Goal: Task Accomplishment & Management: Complete application form

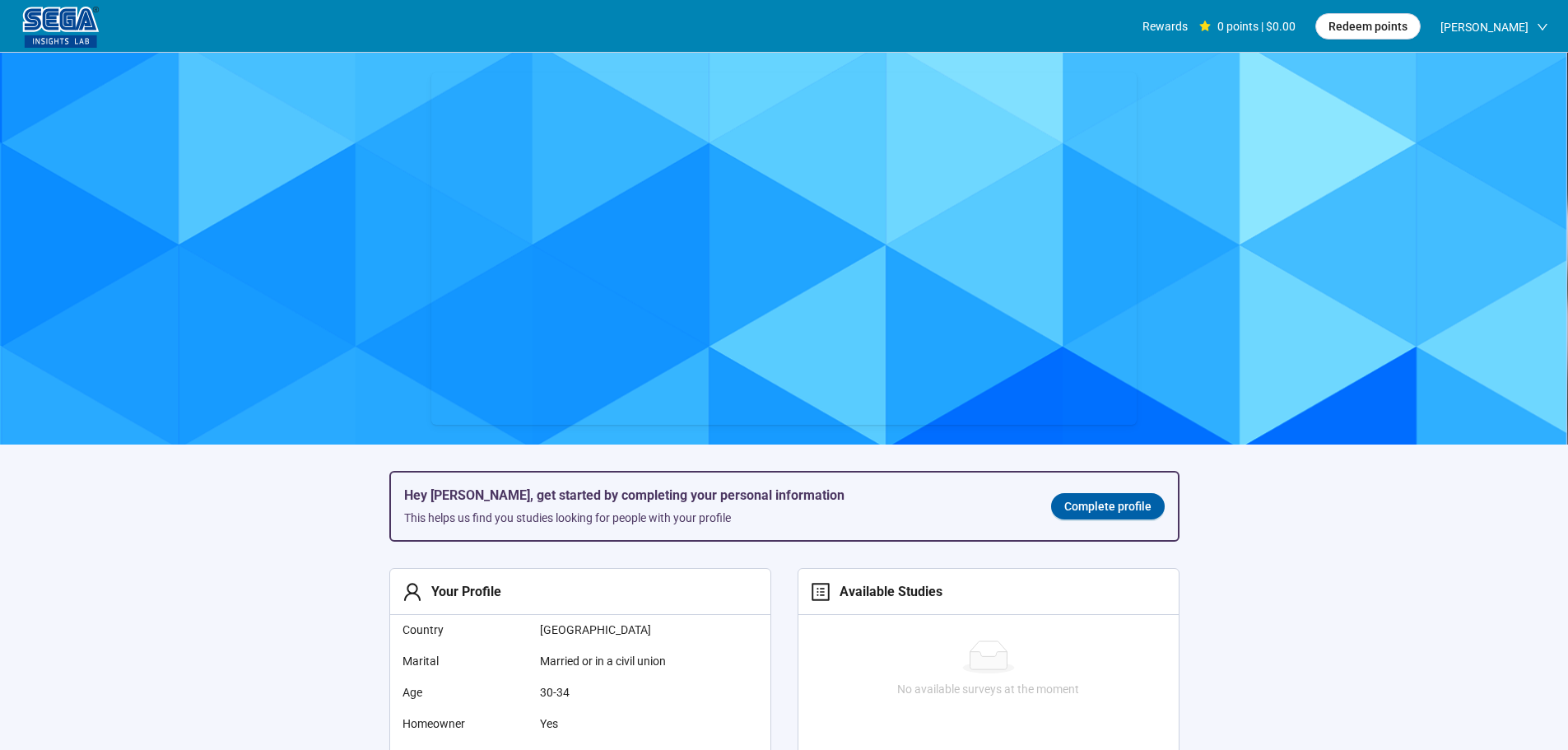
click at [1074, 507] on span "Complete profile" at bounding box center [1108, 506] width 87 height 18
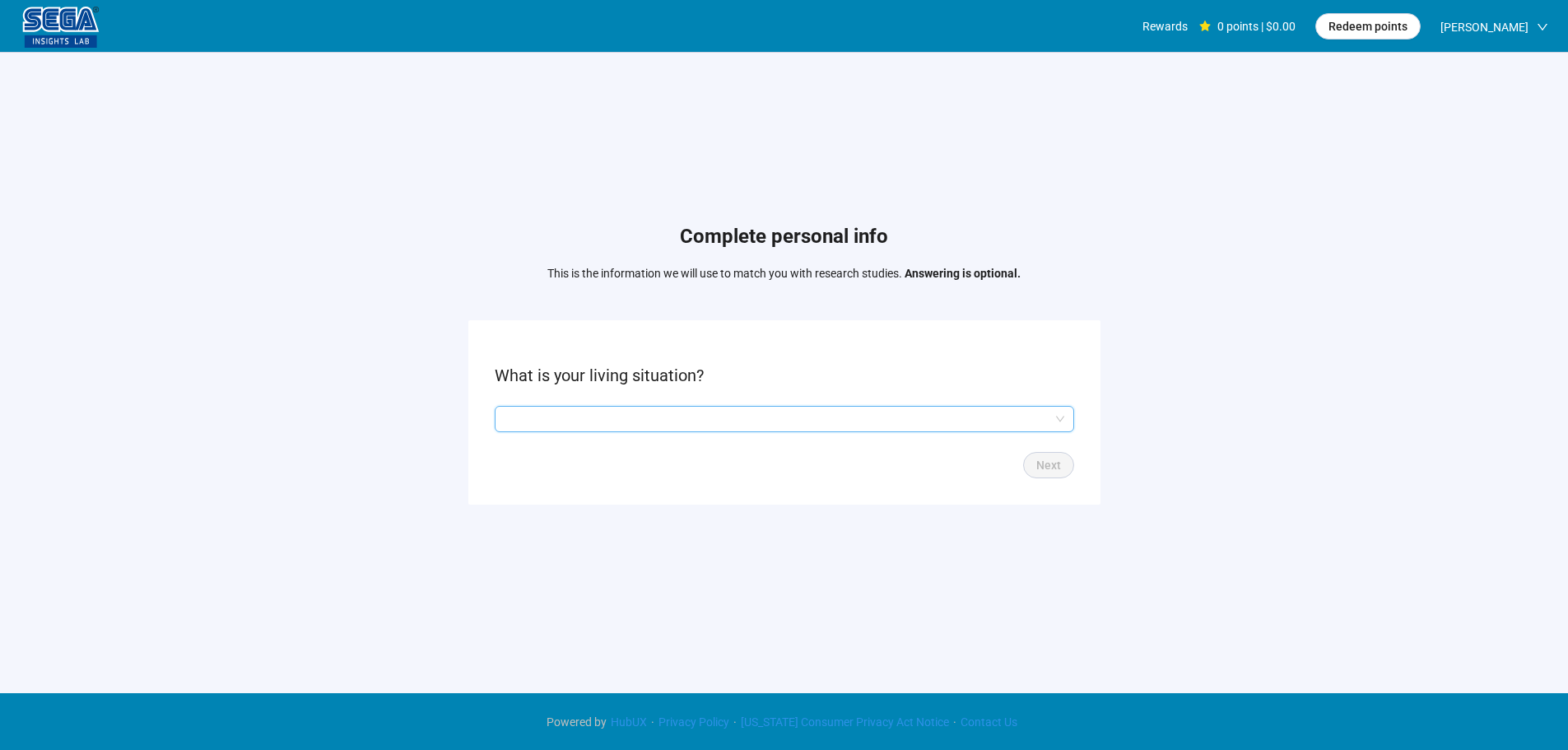
click at [724, 424] on input "search" at bounding box center [784, 418] width 560 height 24
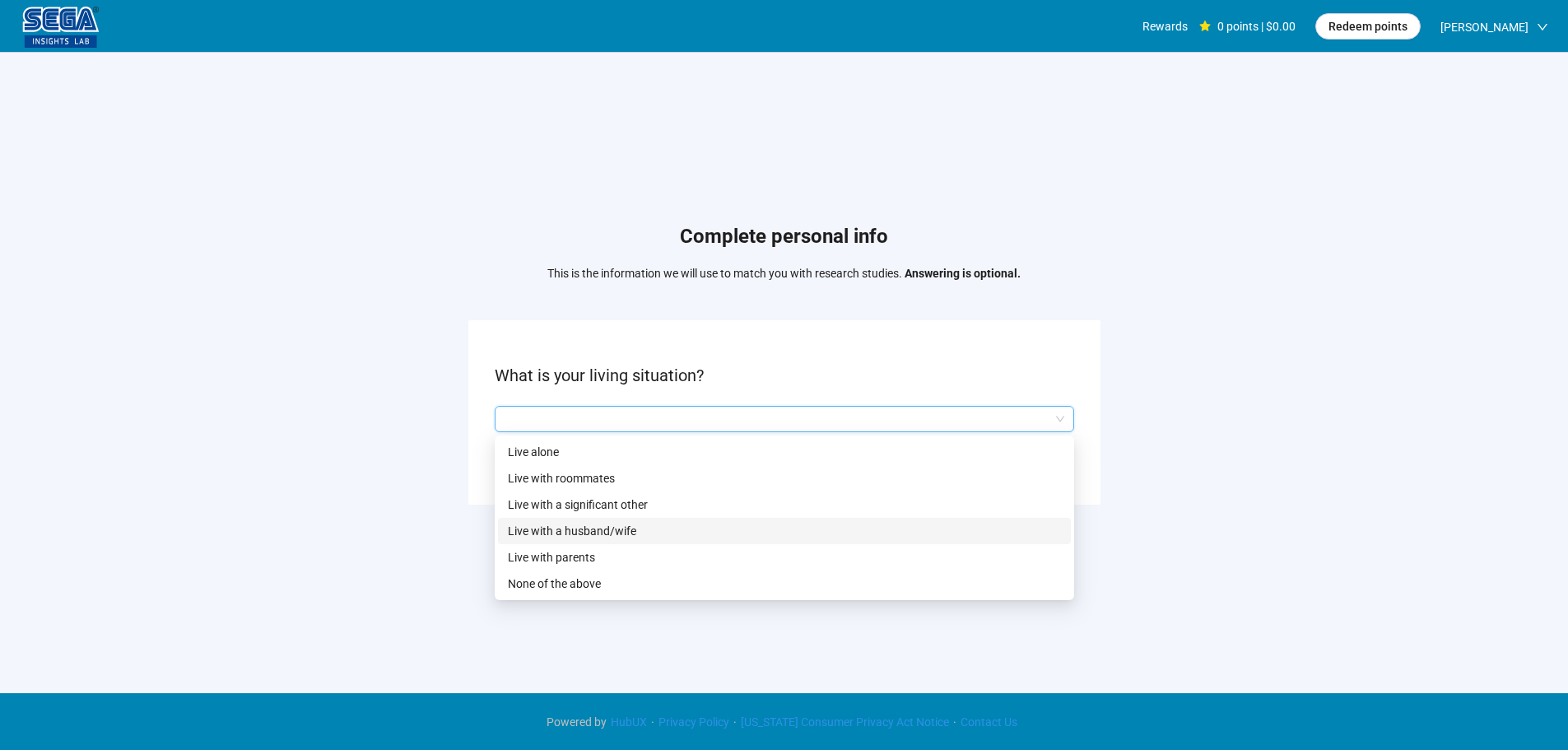
click at [594, 522] on p "Live with a husband/wife" at bounding box center [784, 532] width 553 height 18
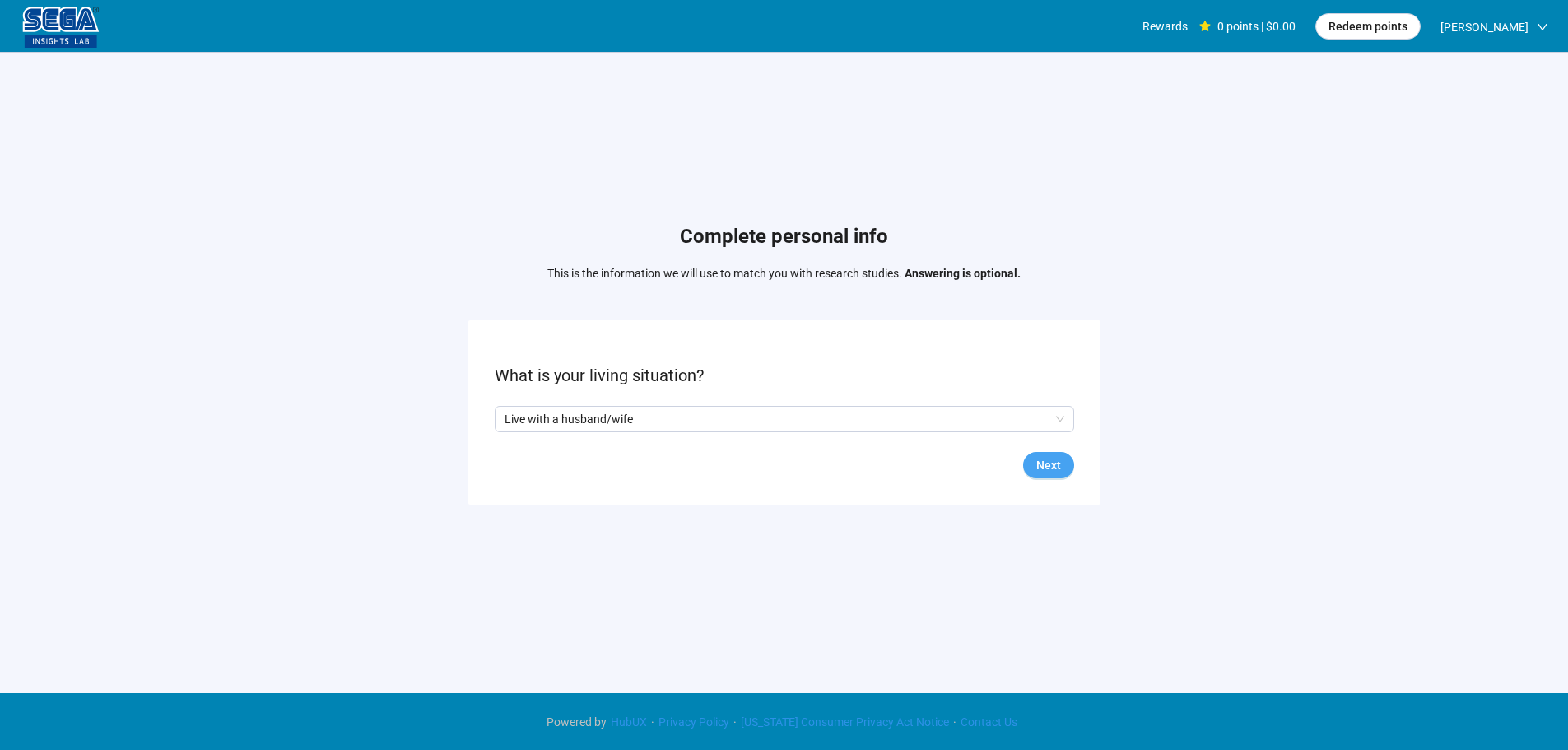
click at [1039, 458] on span "Next" at bounding box center [1048, 465] width 24 height 18
click at [830, 434] on form "What is your highest form of education? Back Next" at bounding box center [784, 412] width 632 height 184
click at [838, 417] on input "search" at bounding box center [784, 418] width 560 height 24
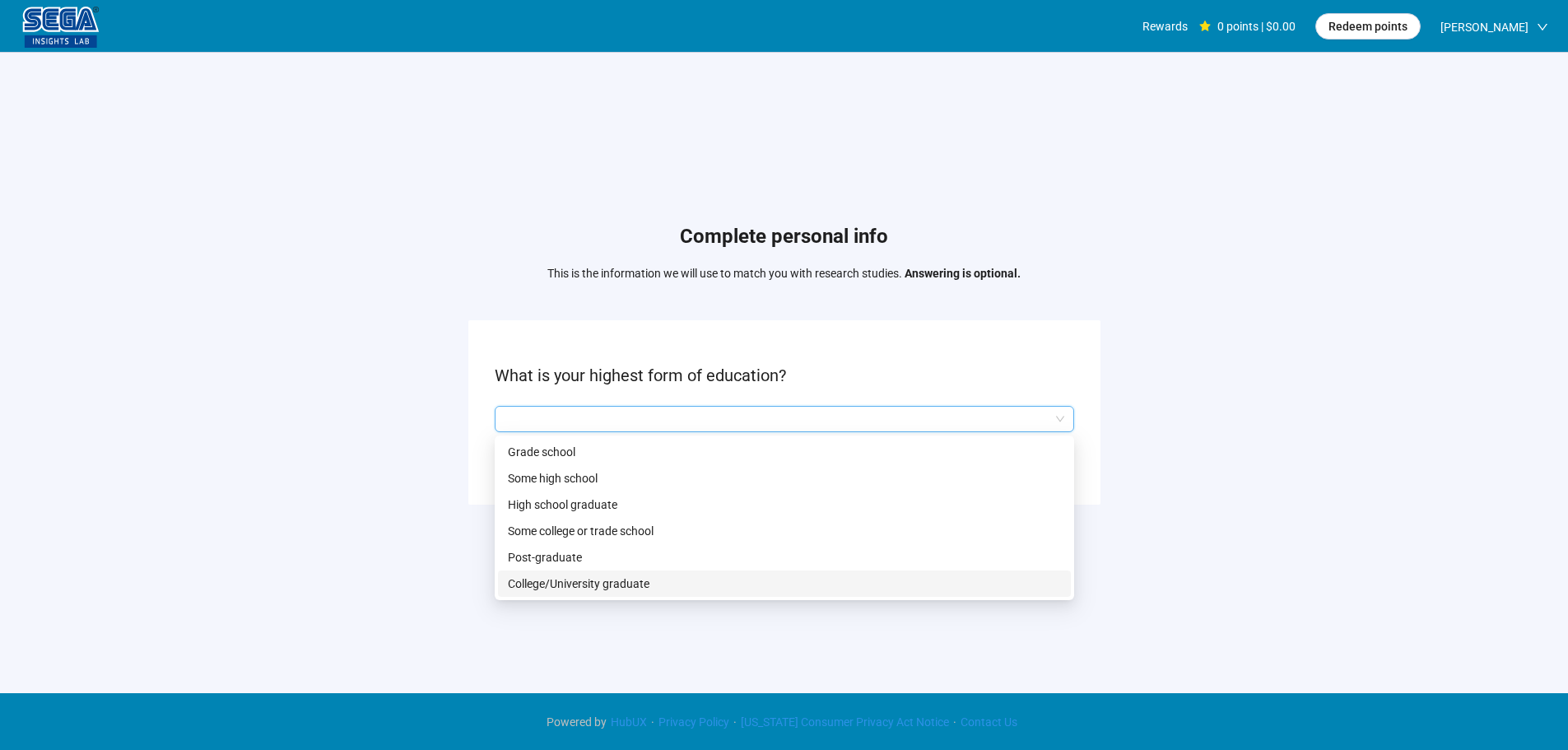
click at [589, 579] on p "College/University graduate" at bounding box center [784, 584] width 553 height 18
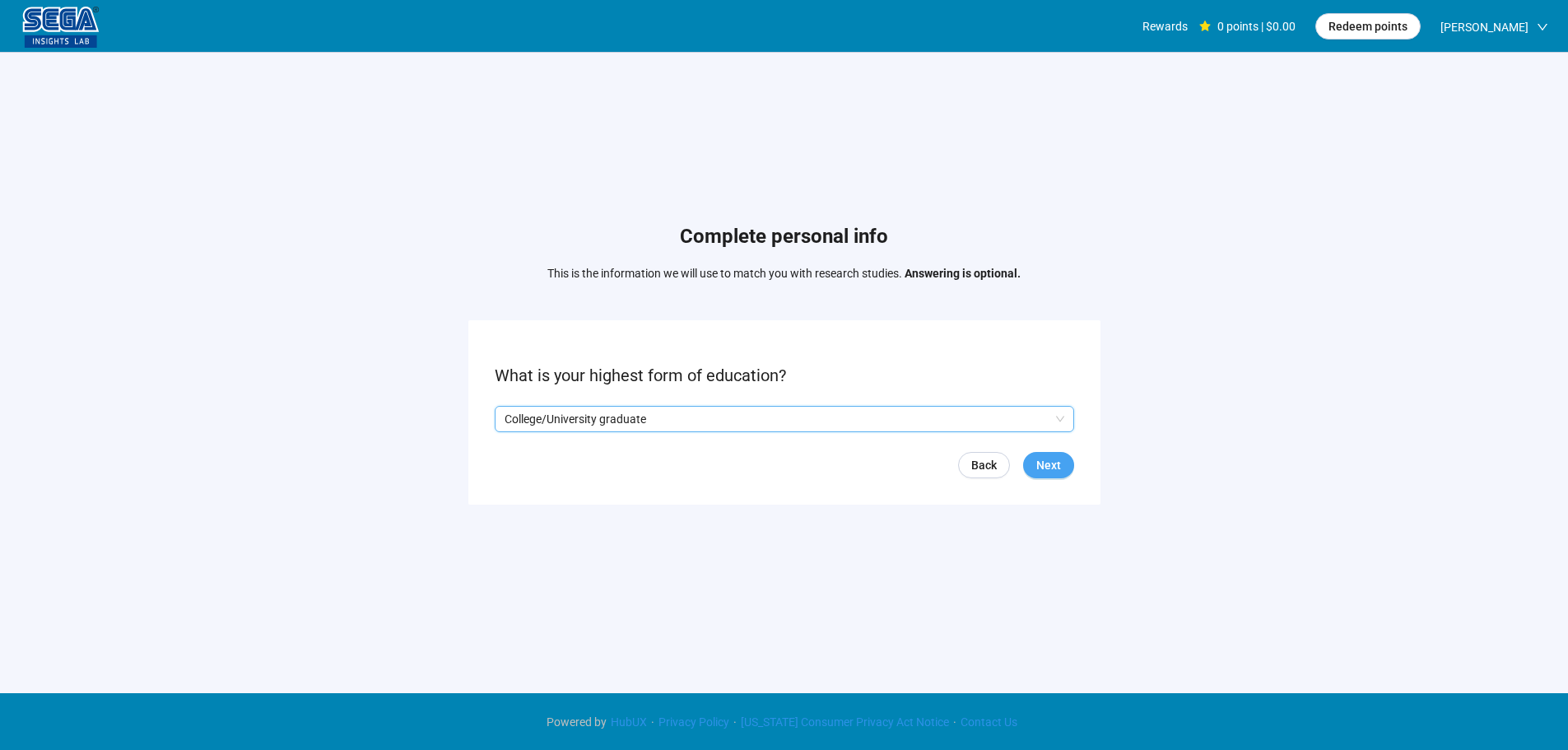
click at [1049, 464] on span "Next" at bounding box center [1048, 465] width 24 height 18
click at [708, 412] on input "search" at bounding box center [784, 418] width 560 height 24
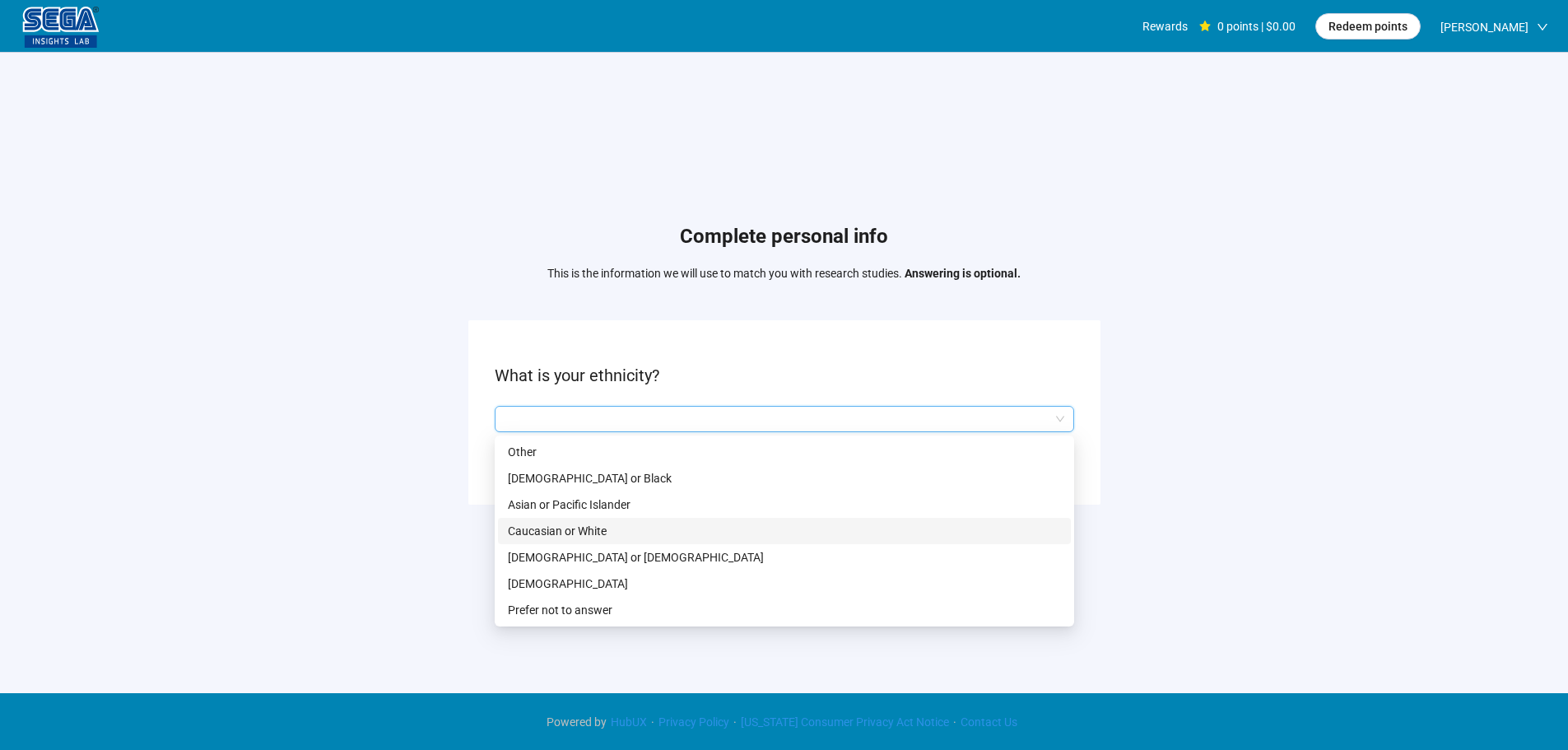
click at [588, 520] on div "Caucasian or White" at bounding box center [784, 531] width 572 height 26
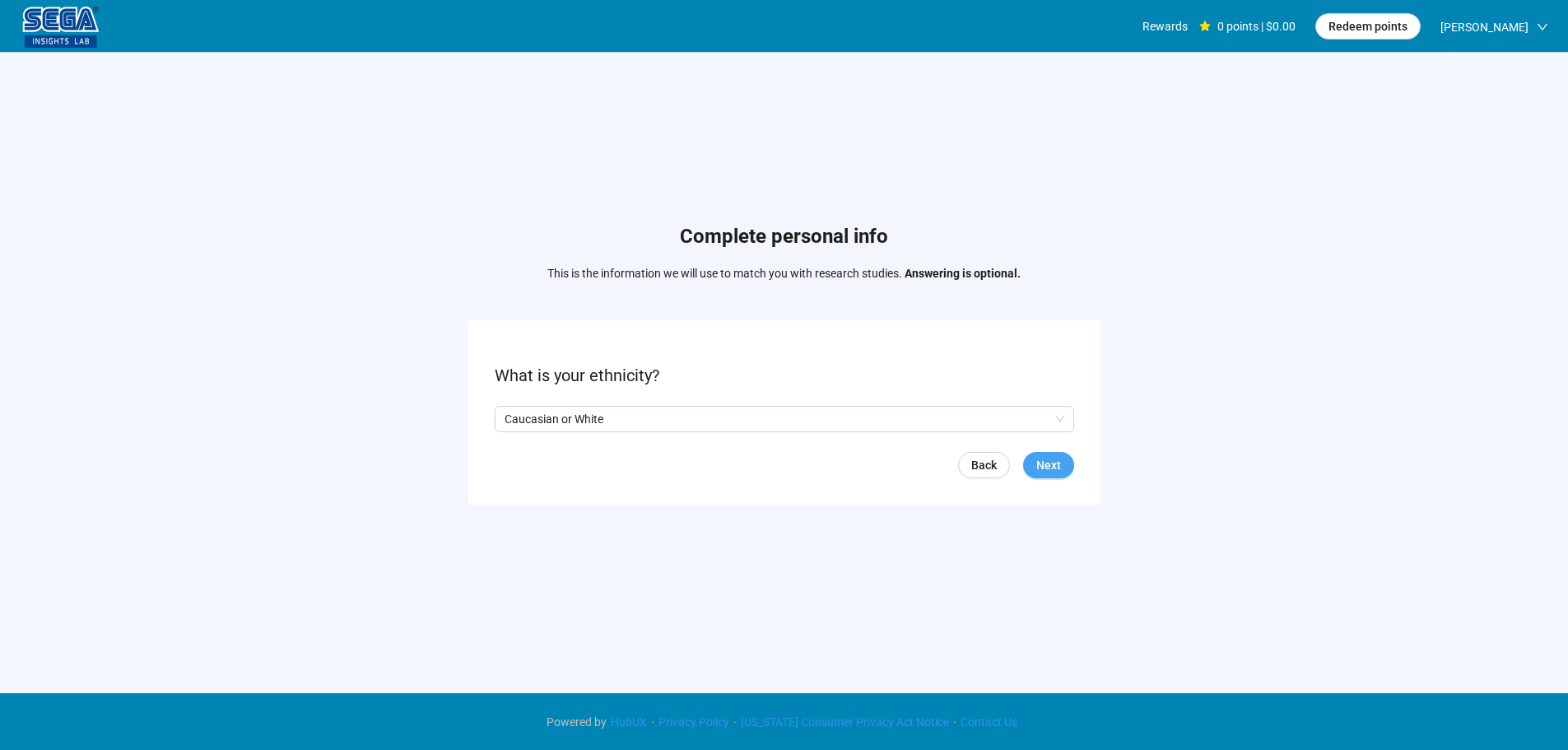
click at [1038, 469] on span "Next" at bounding box center [1048, 465] width 24 height 18
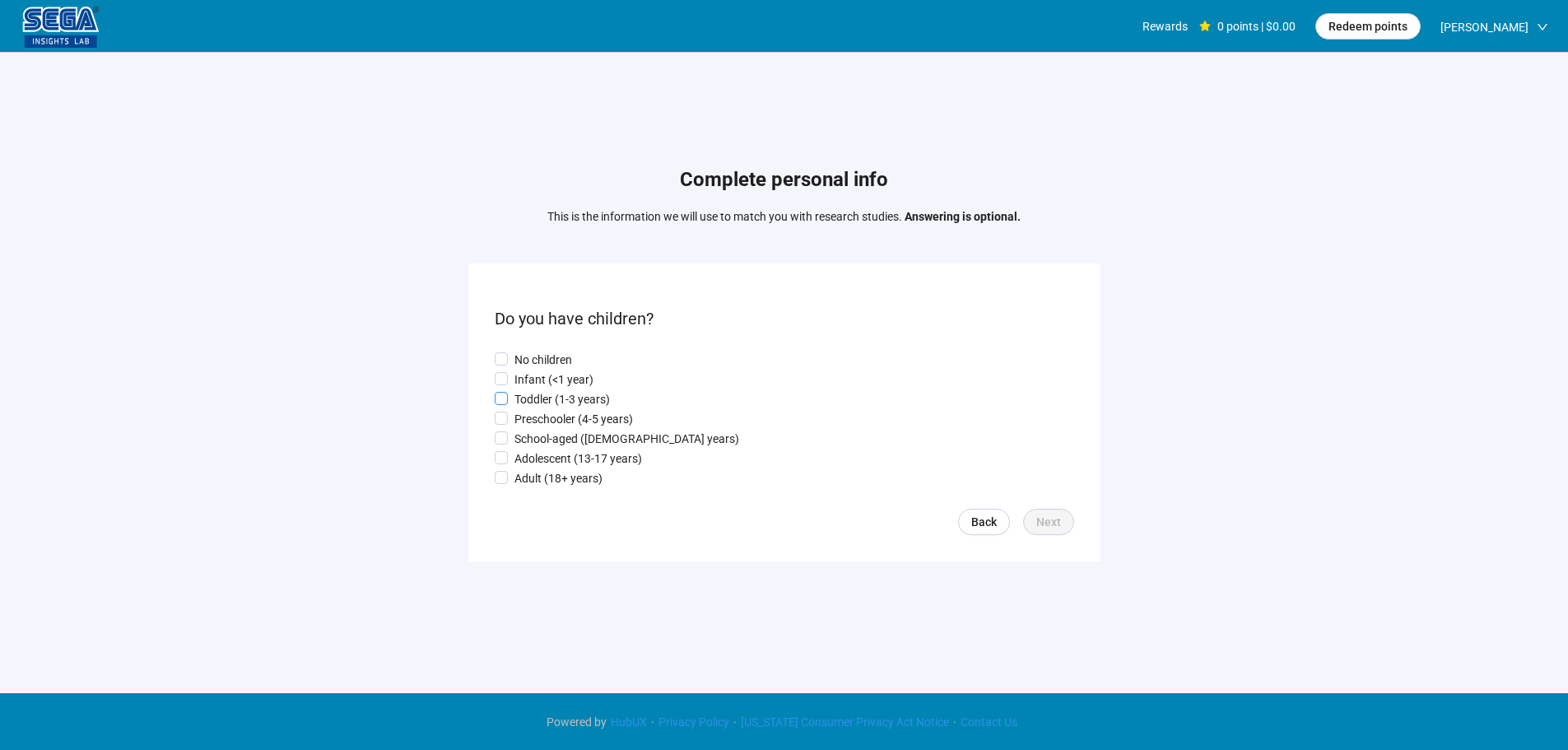
click at [551, 400] on p "Toddler (1-3 years)" at bounding box center [562, 400] width 96 height 18
click at [1075, 525] on form "Do you have children? No children Infant (<1 year) Toddler (1-3 years) Preschoo…" at bounding box center [784, 412] width 632 height 297
click at [1056, 524] on span "Next" at bounding box center [1048, 522] width 24 height 18
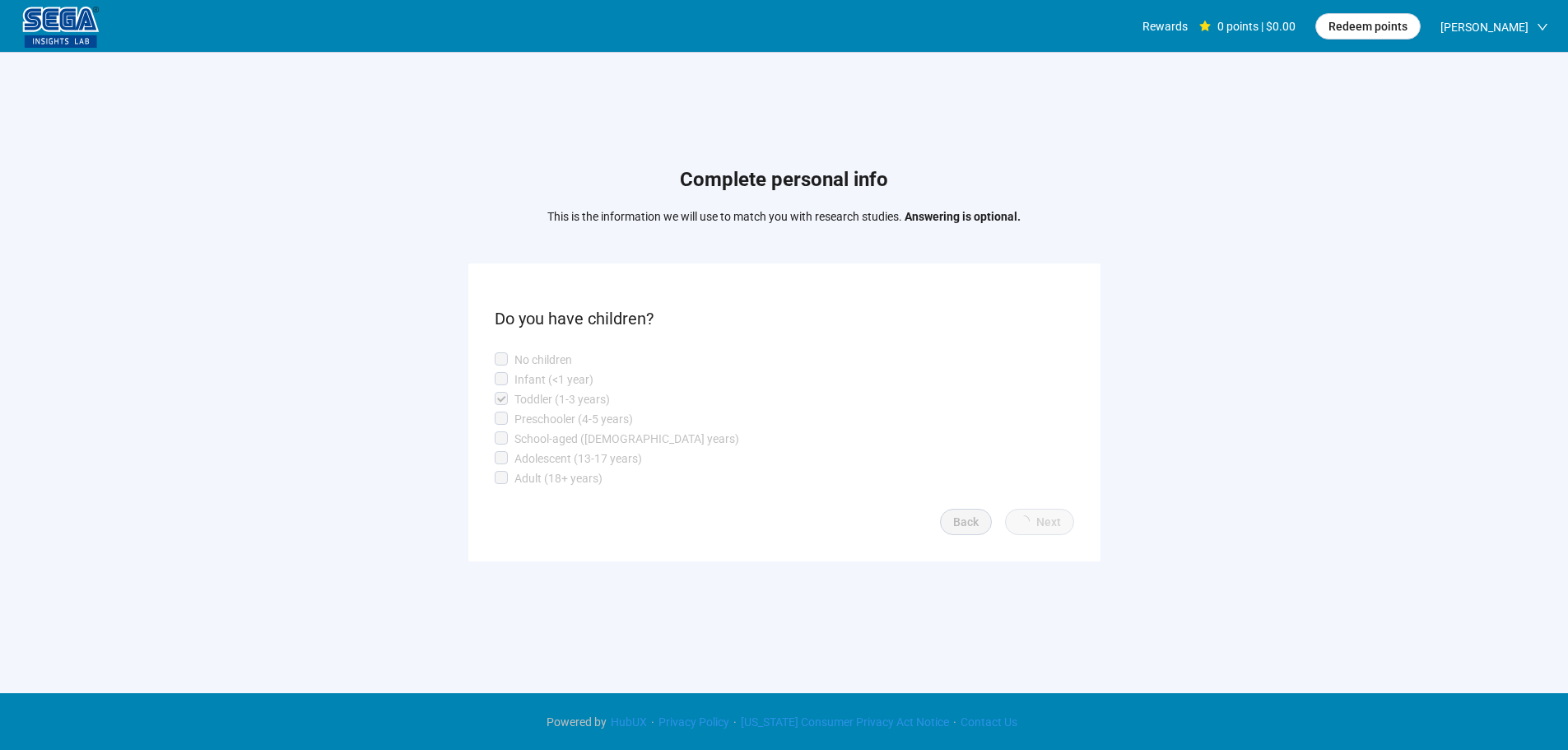
scroll to position [1, 0]
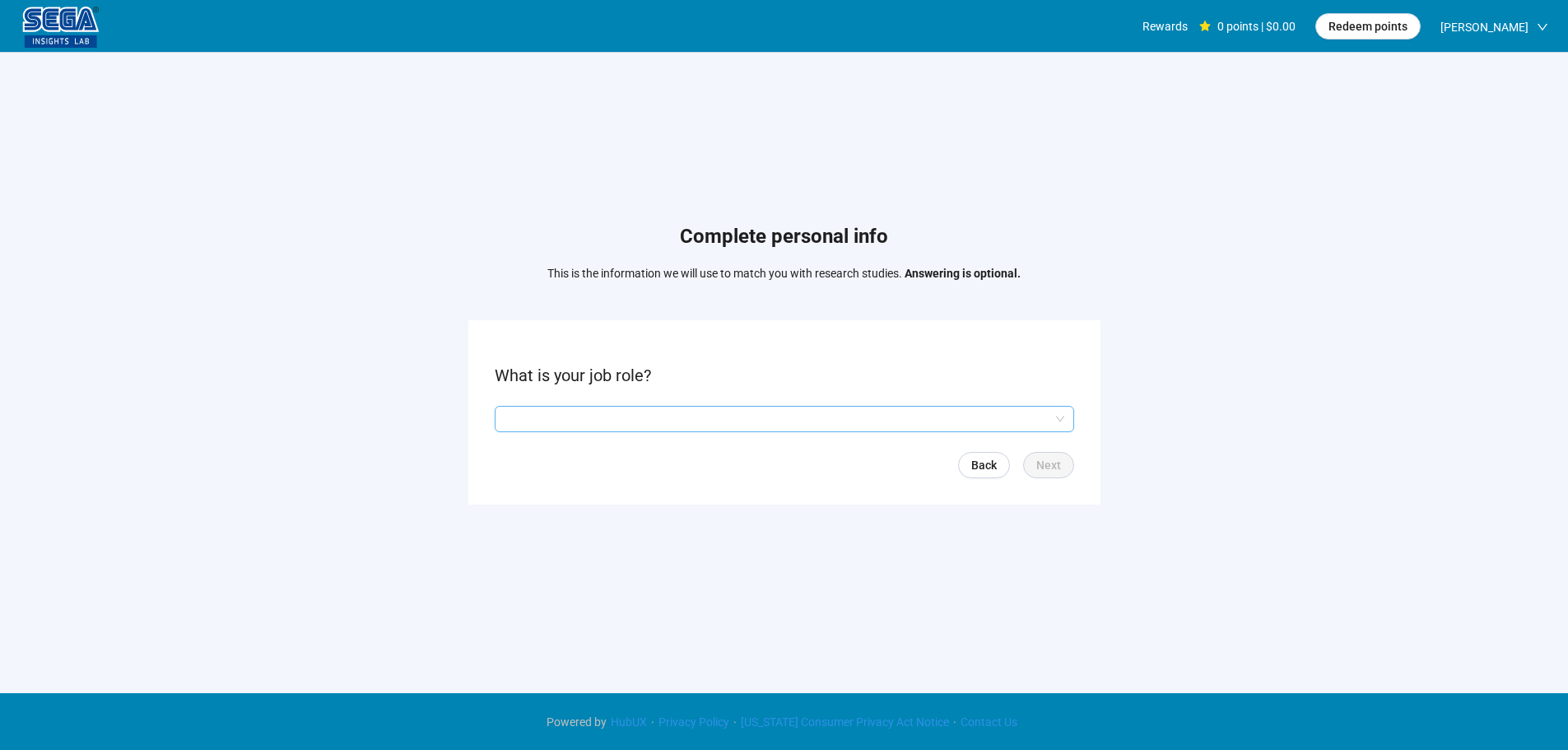
click at [704, 419] on input "search" at bounding box center [784, 418] width 560 height 24
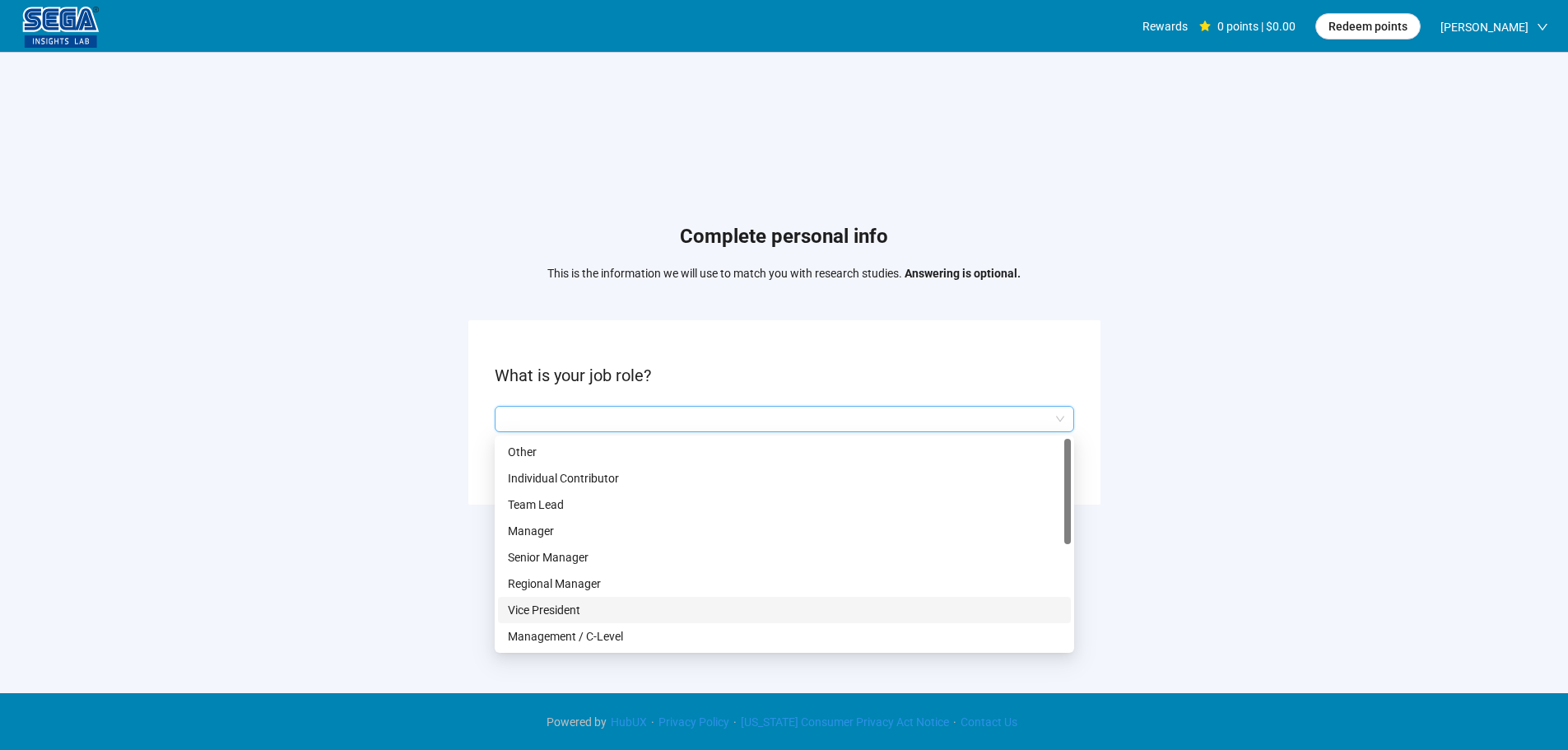
click at [601, 633] on p "Management / C-Level" at bounding box center [784, 637] width 553 height 18
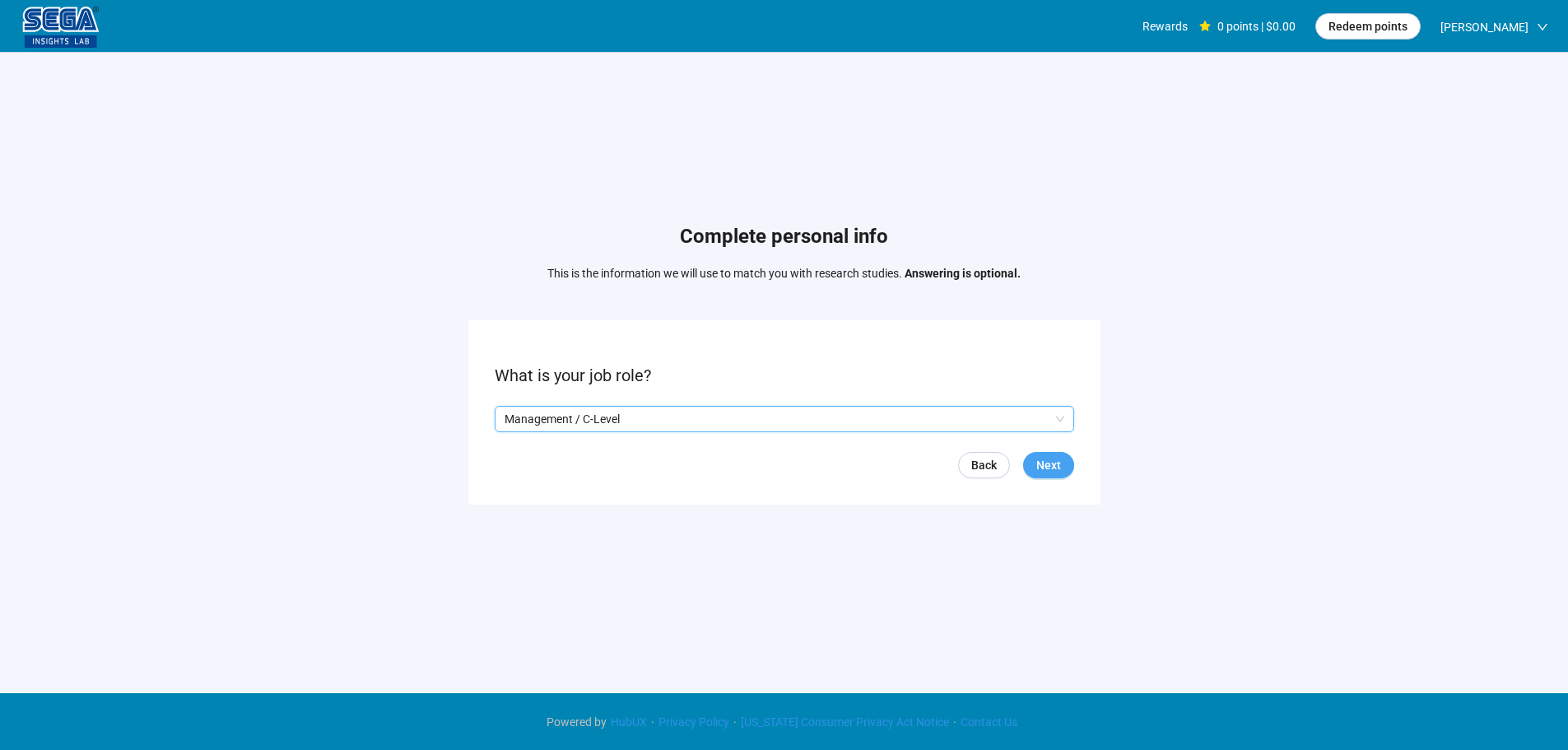
click at [1062, 459] on button "Next" at bounding box center [1048, 464] width 51 height 26
click at [603, 430] on input "search" at bounding box center [784, 418] width 560 height 24
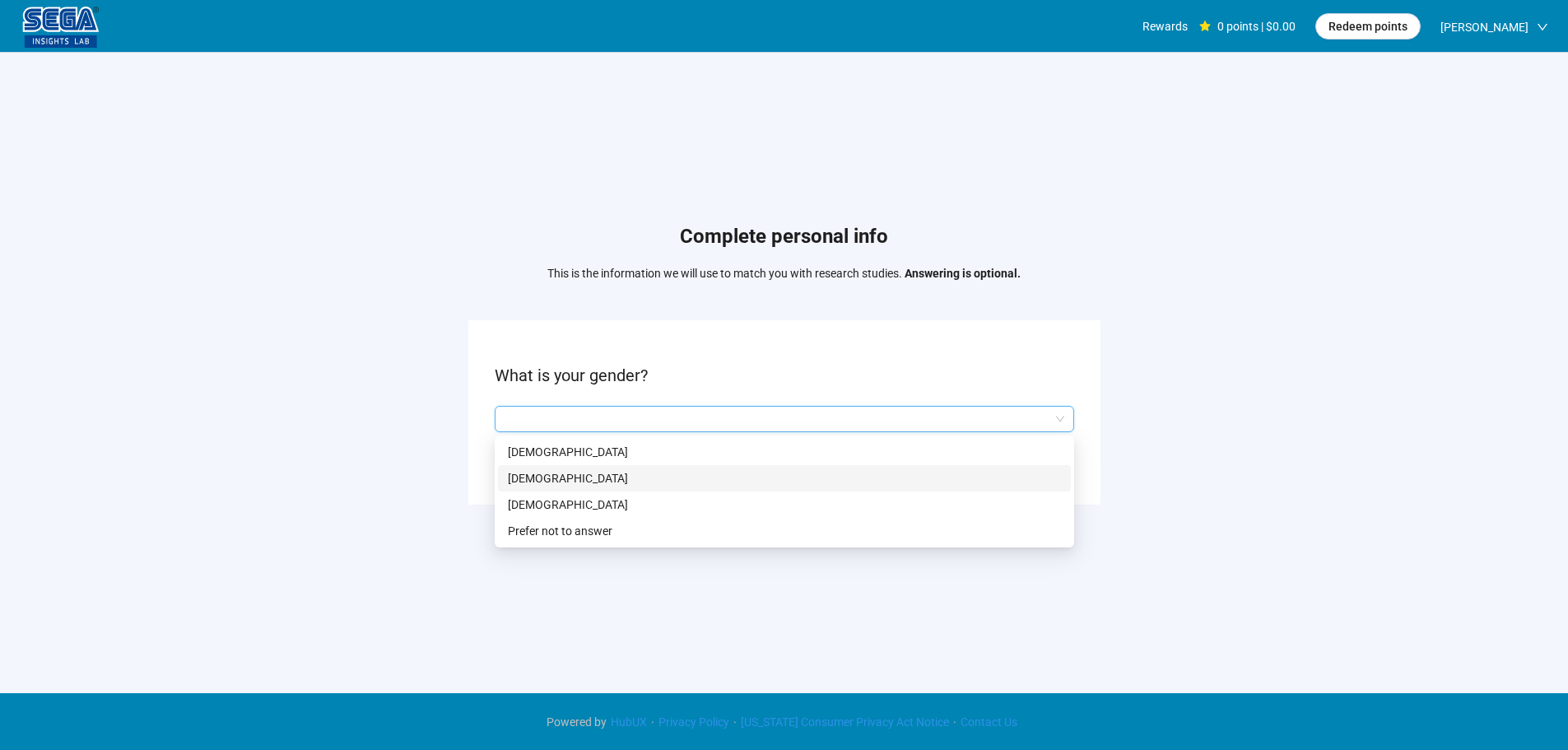
click at [548, 475] on p "[DEMOGRAPHIC_DATA]" at bounding box center [784, 479] width 553 height 18
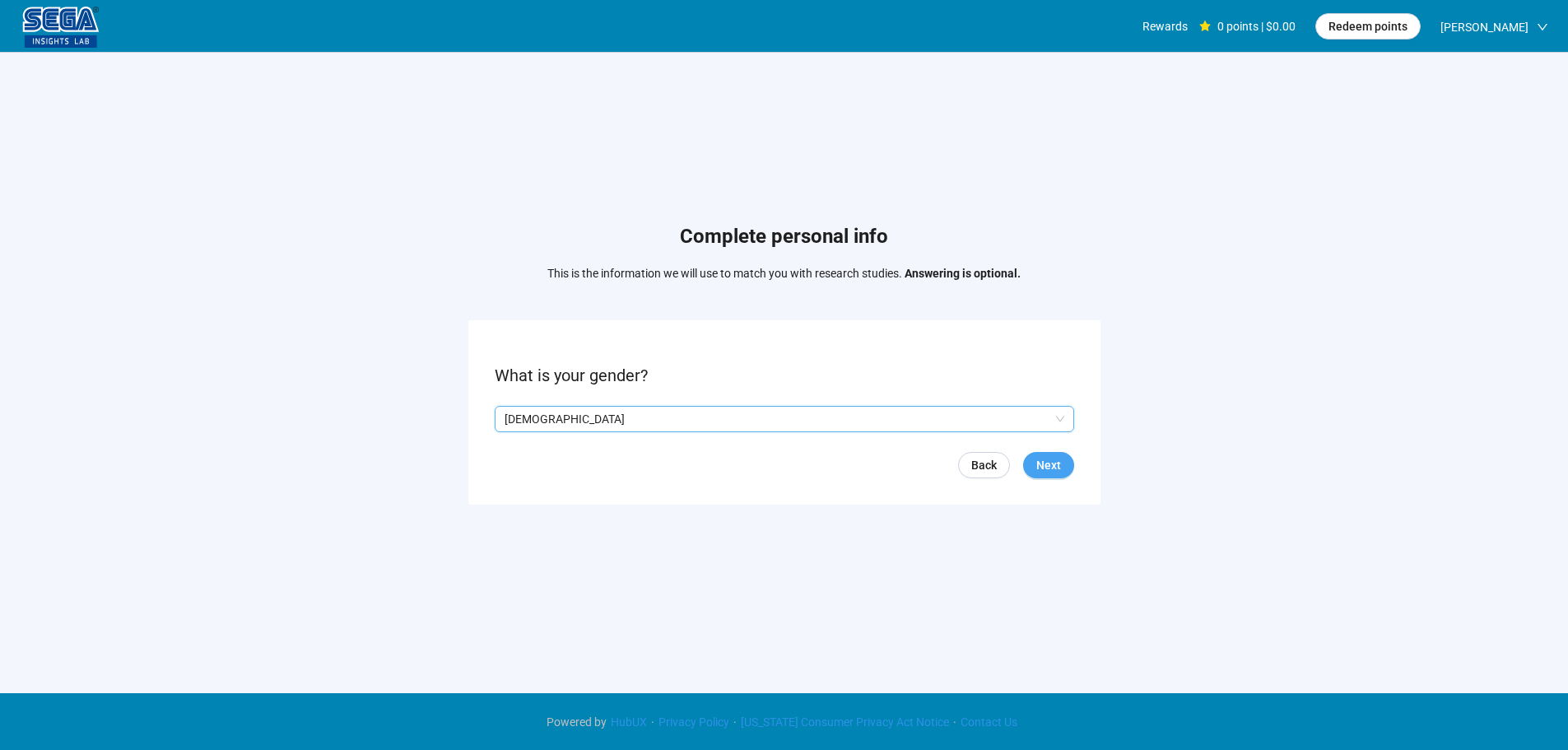
click at [1064, 478] on button "Next" at bounding box center [1048, 464] width 51 height 26
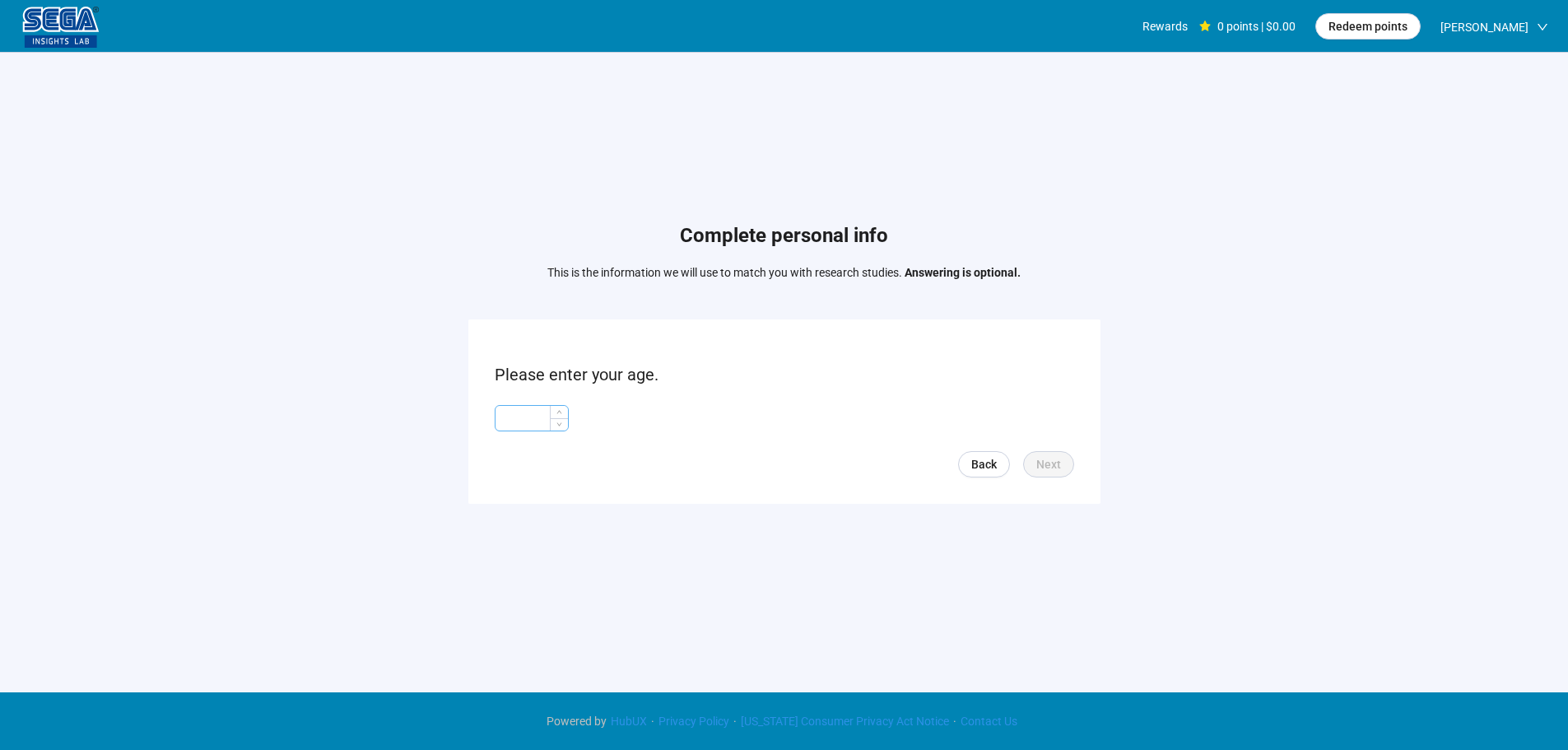
click at [540, 428] on input at bounding box center [531, 417] width 72 height 24
type input "**"
click at [1068, 458] on button "Next" at bounding box center [1048, 464] width 51 height 26
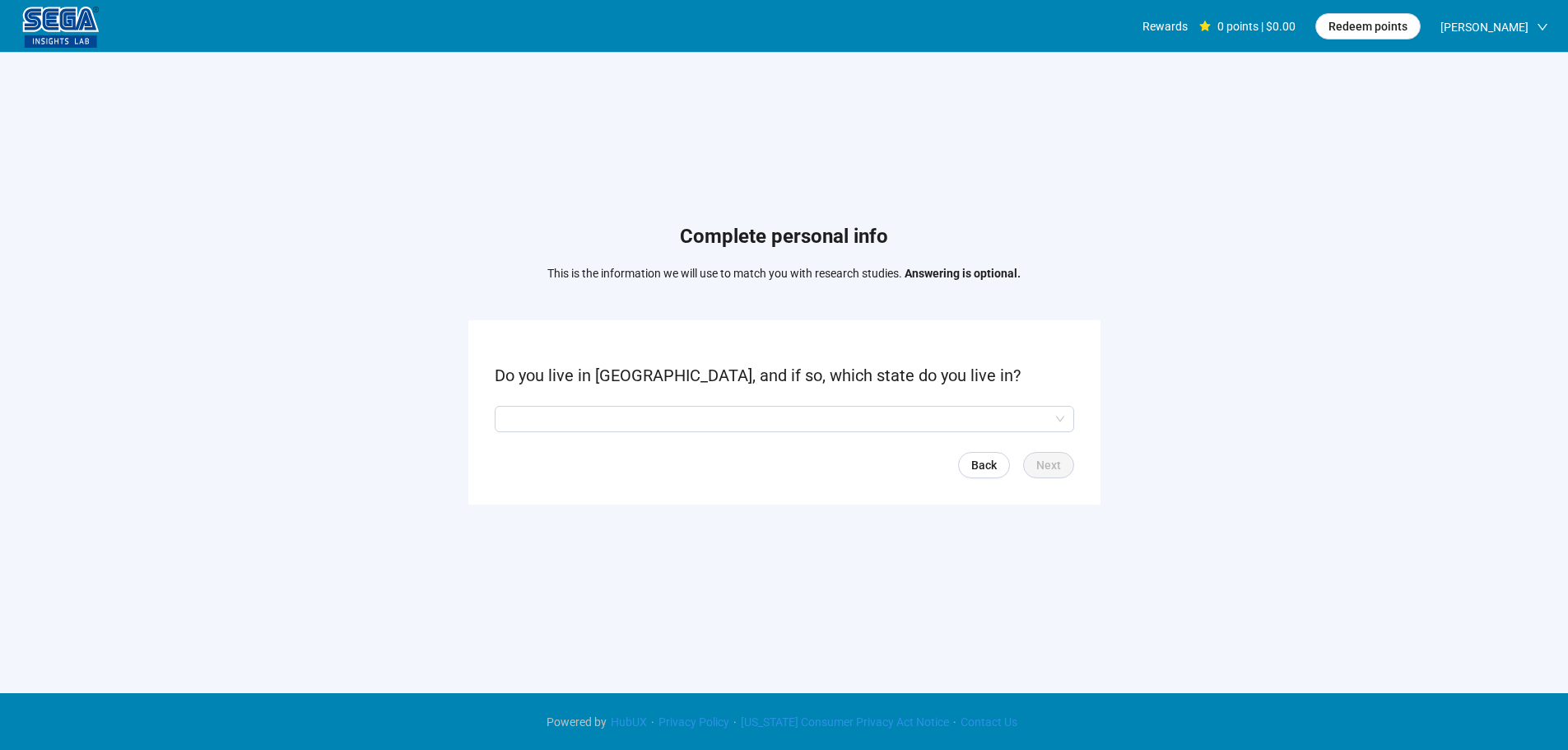
click at [687, 433] on form "Do you live in [GEOGRAPHIC_DATA], and if so, which state do you live in? Back N…" at bounding box center [784, 412] width 632 height 184
click at [687, 418] on input "search" at bounding box center [784, 418] width 560 height 24
click at [583, 419] on input "search" at bounding box center [784, 418] width 560 height 24
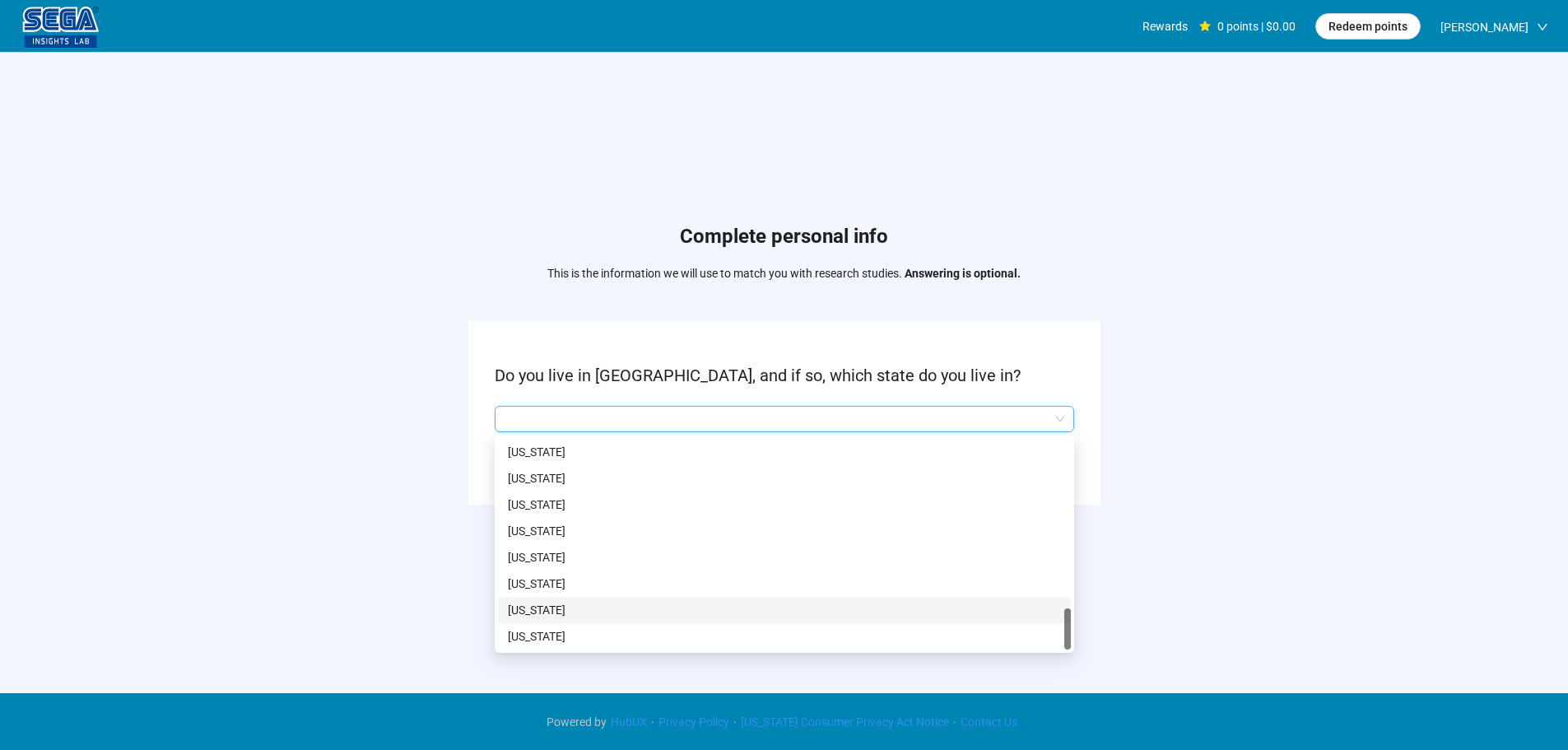
scroll to position [1, 0]
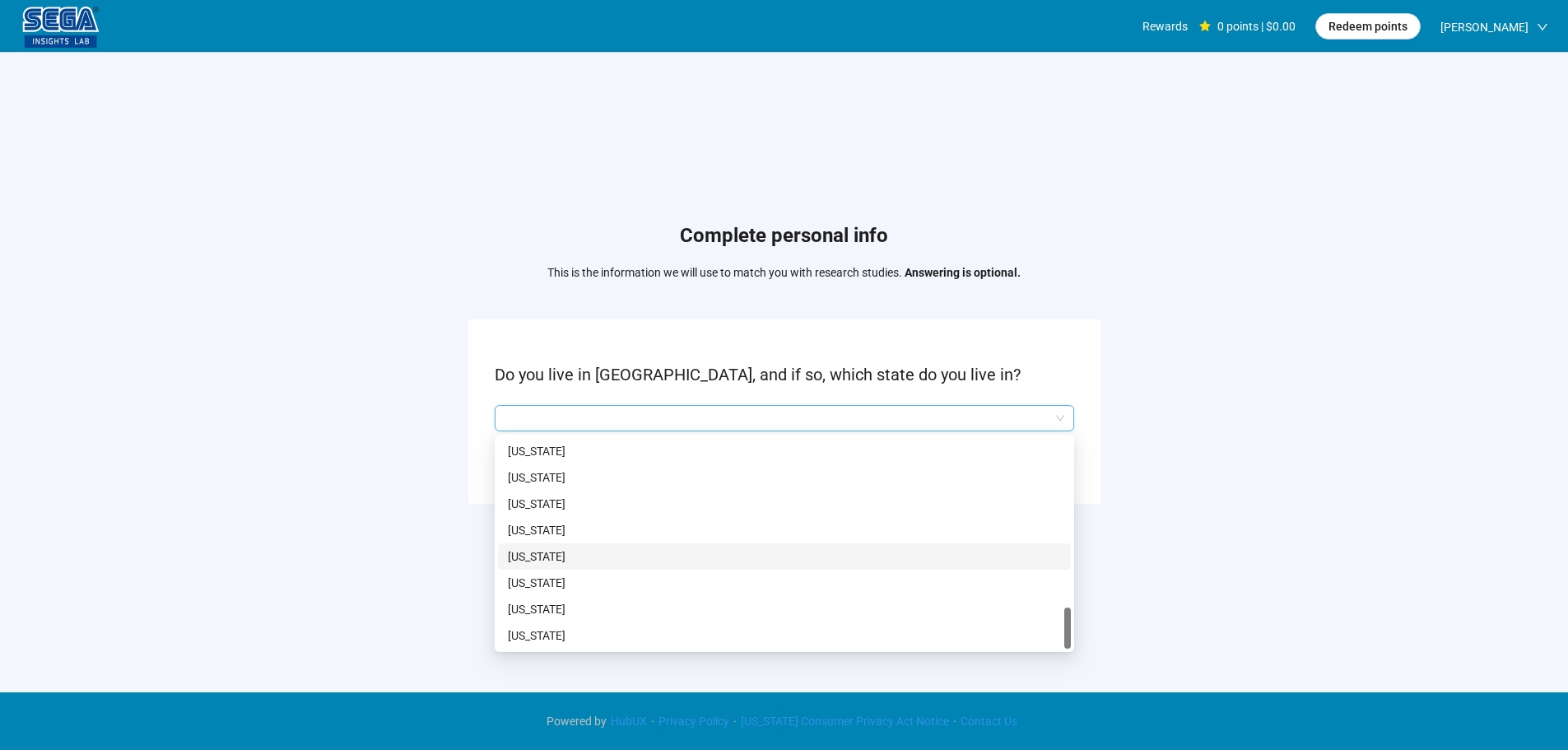
click at [562, 560] on p "[US_STATE]" at bounding box center [784, 557] width 553 height 18
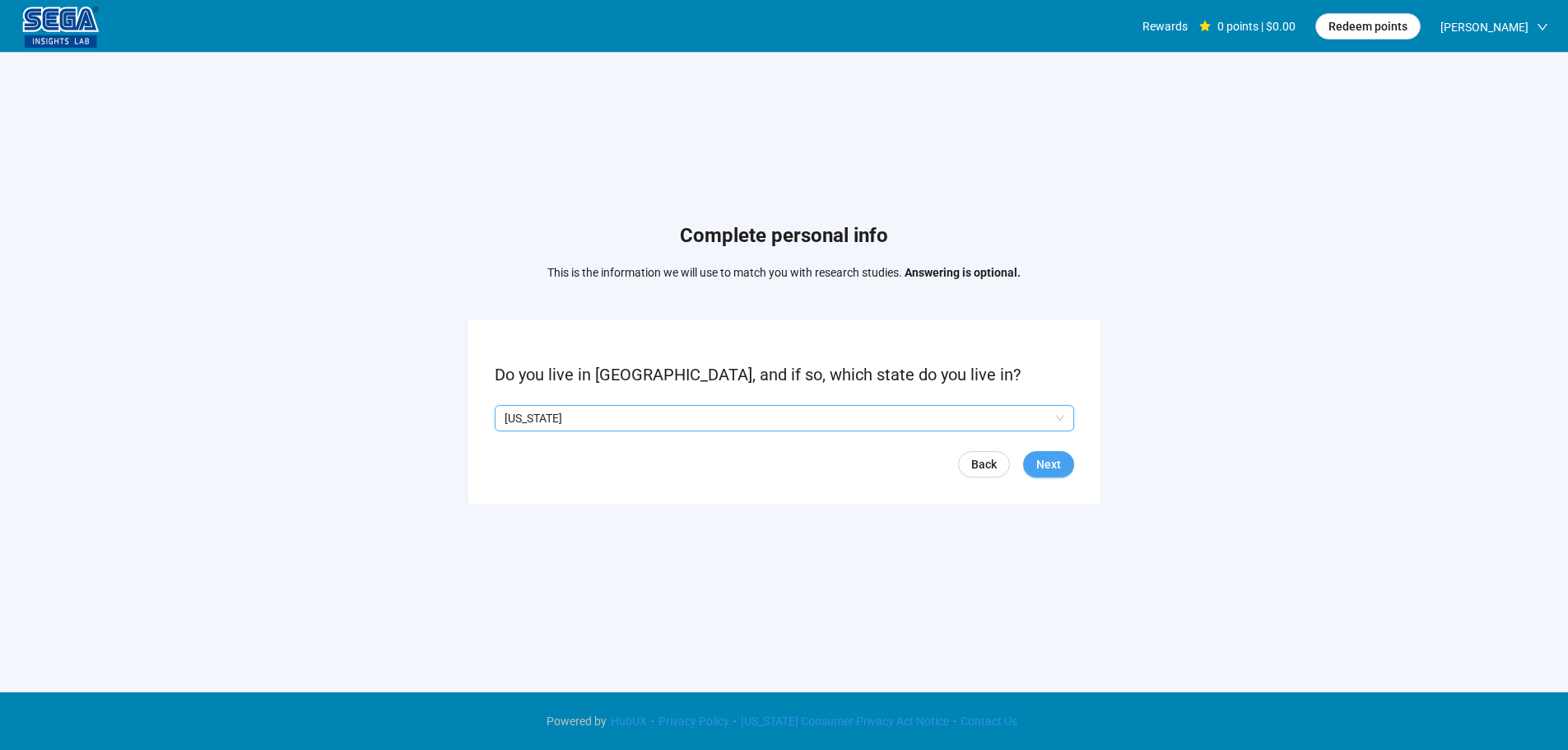
click at [1049, 457] on span "Next" at bounding box center [1048, 464] width 24 height 18
click at [1158, 281] on div "Complete personal info This is the information we will use to match you with re…" at bounding box center [784, 367] width 1568 height 631
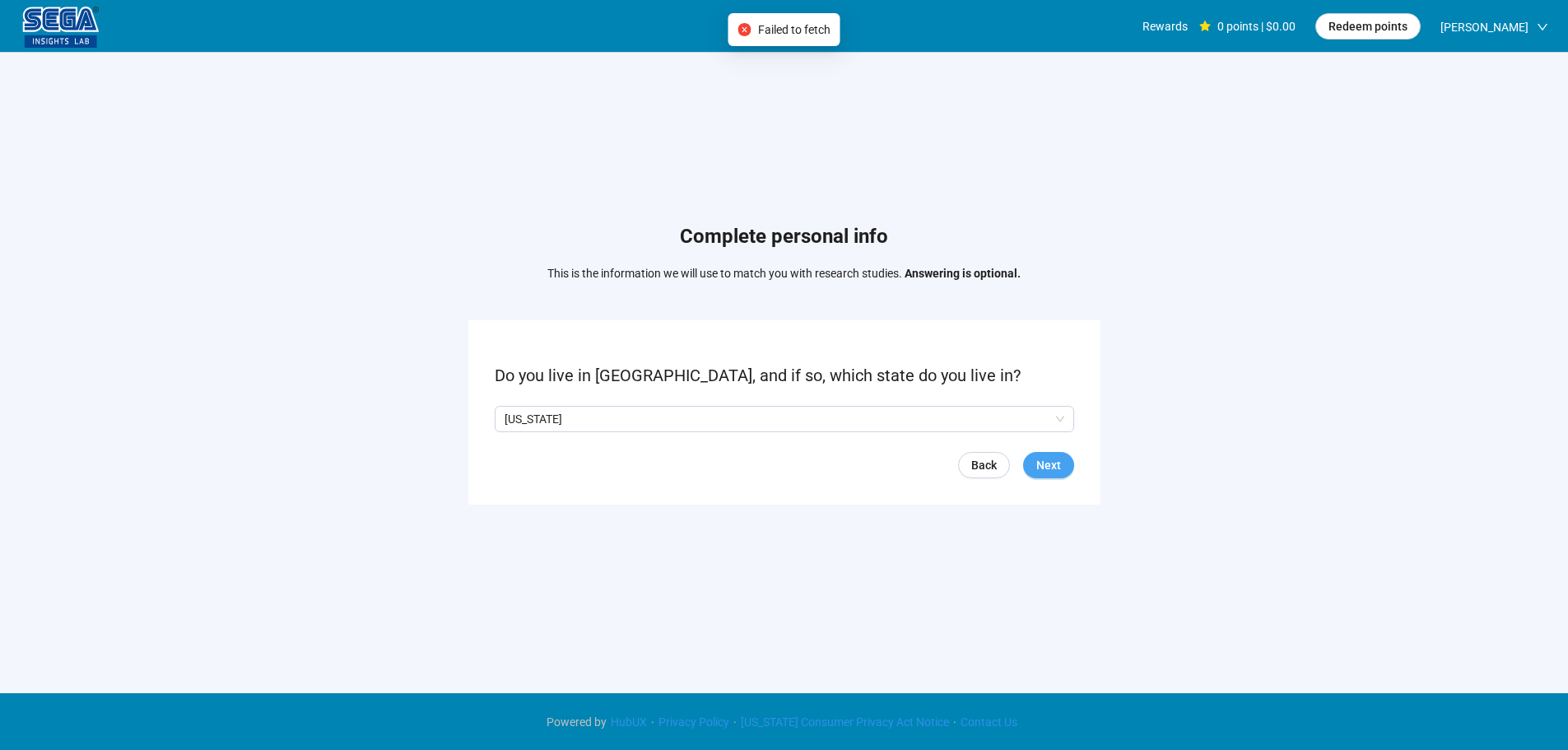
drag, startPoint x: 1048, startPoint y: 459, endPoint x: 1044, endPoint y: 476, distance: 17.5
click at [1048, 459] on span "Next" at bounding box center [1048, 465] width 24 height 18
click at [550, 422] on span "No" at bounding box center [558, 419] width 18 height 18
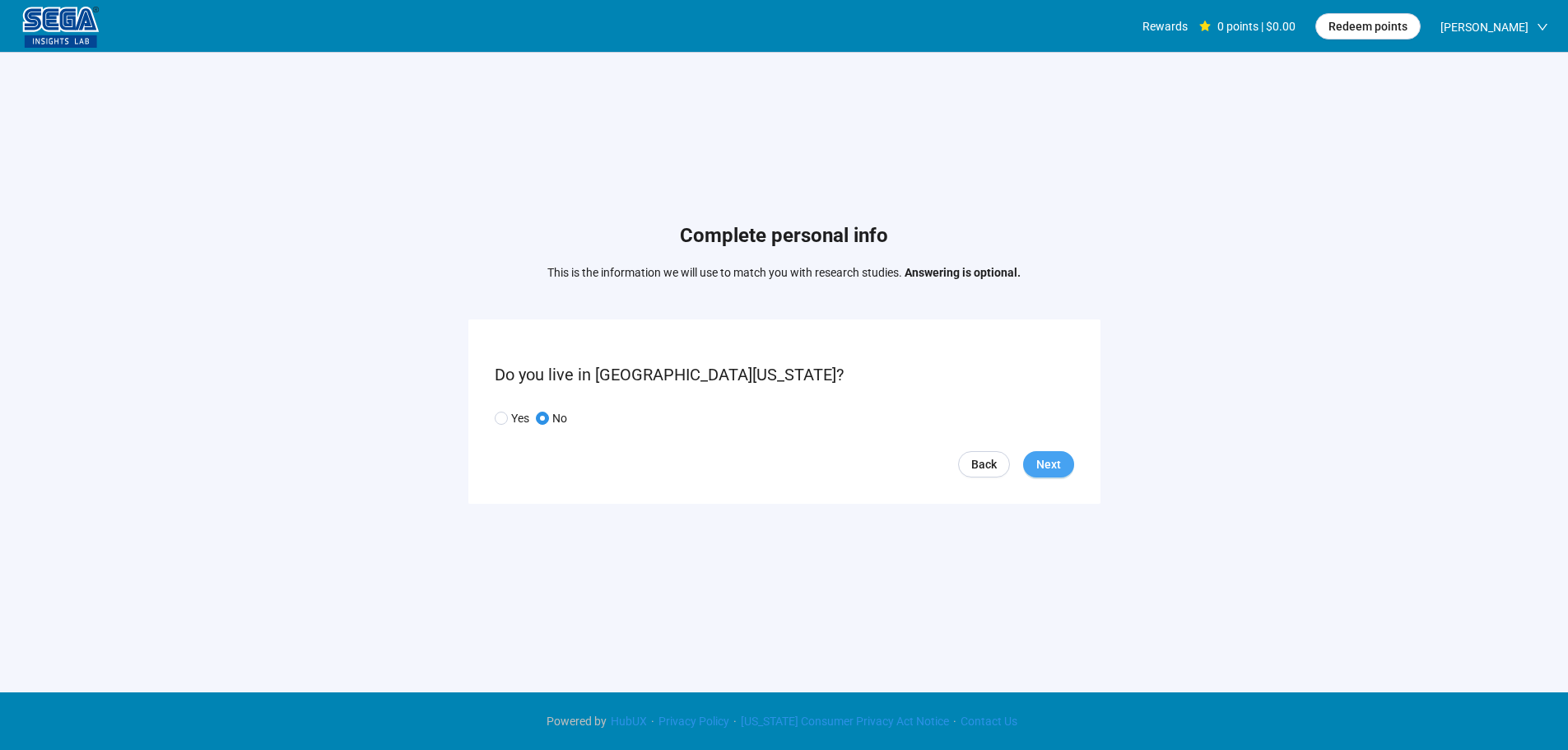
click at [1040, 465] on span "Next" at bounding box center [1048, 464] width 24 height 18
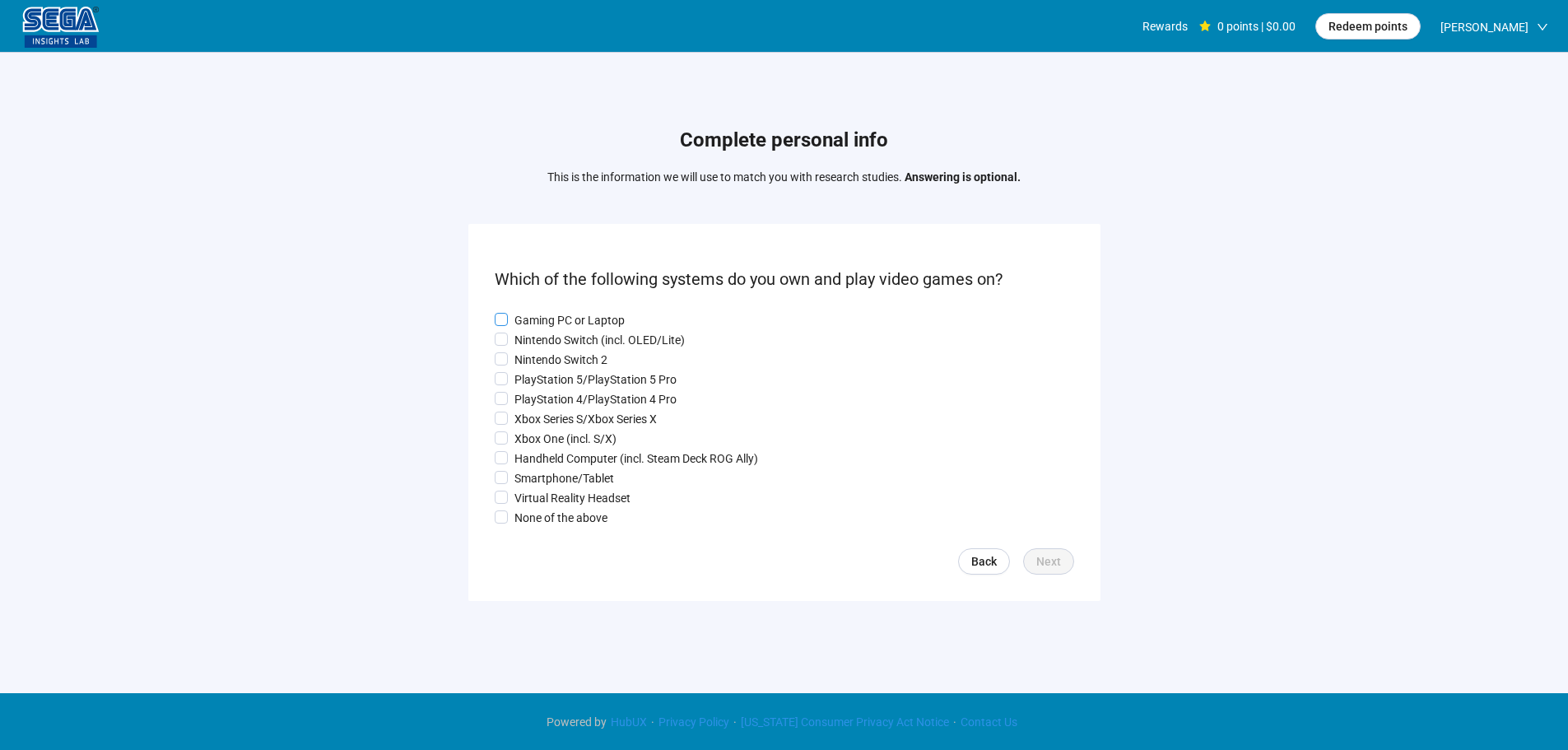
click at [556, 313] on p "Gaming PC or Laptop" at bounding box center [569, 321] width 110 height 18
click at [551, 333] on p "Nintendo Switch (incl. OLED/Lite)" at bounding box center [599, 340] width 170 height 18
click at [550, 352] on p "Nintendo Switch 2" at bounding box center [561, 360] width 93 height 18
drag, startPoint x: 548, startPoint y: 389, endPoint x: 547, endPoint y: 413, distance: 24.0
click at [548, 391] on label "PlayStation 4/PlayStation 4 Pro" at bounding box center [784, 400] width 579 height 18
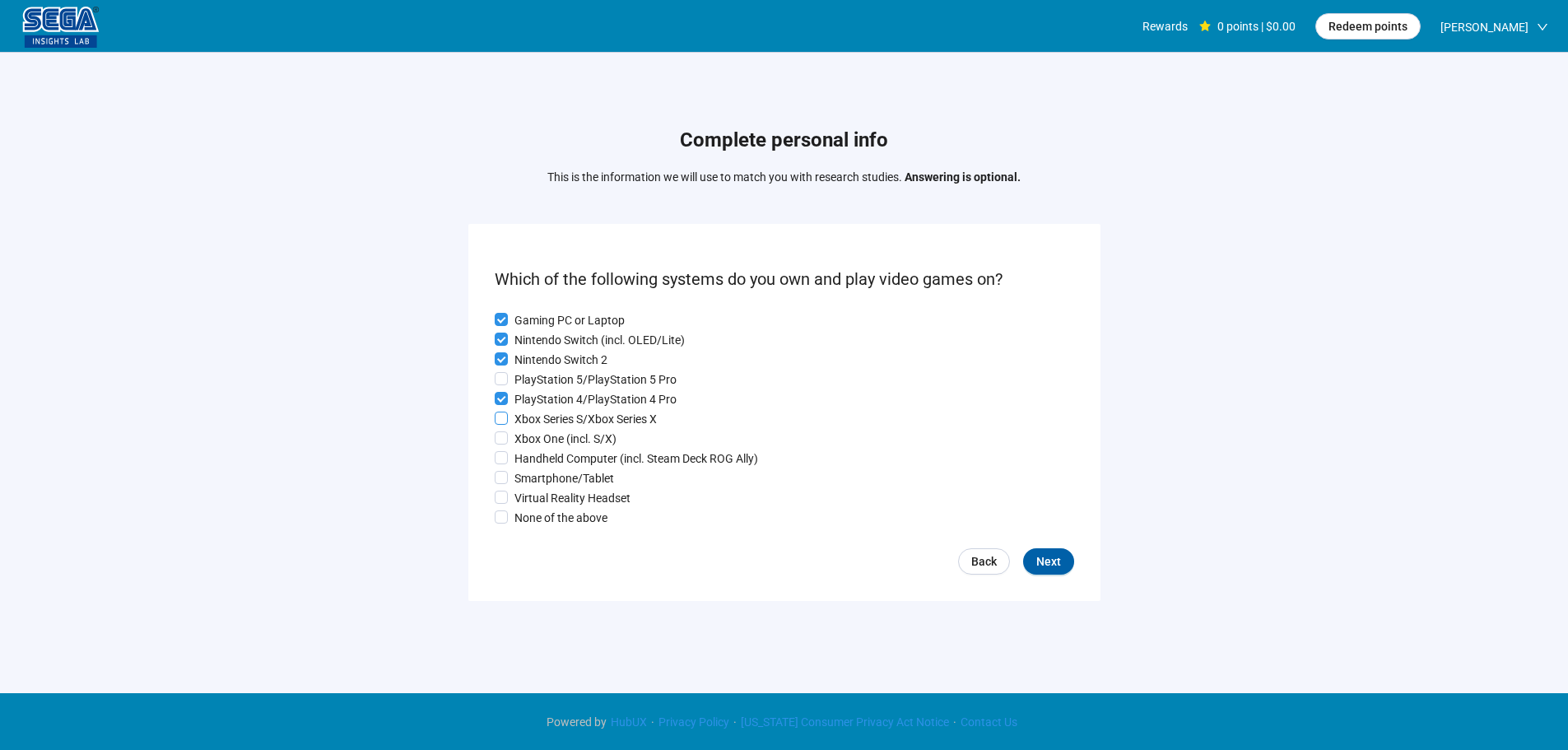
click at [547, 414] on p "Xbox Series S/Xbox Series X" at bounding box center [586, 419] width 143 height 18
click at [545, 439] on p "Xbox One (incl. S/X)" at bounding box center [566, 439] width 102 height 18
click at [546, 475] on p "Smartphone/Tablet" at bounding box center [564, 479] width 100 height 18
click at [543, 382] on p "PlayStation 5/PlayStation 5 Pro" at bounding box center [595, 380] width 162 height 18
click at [557, 455] on p "Handheld Computer (incl. Steam Deck ROG Ally)" at bounding box center [636, 459] width 243 height 18
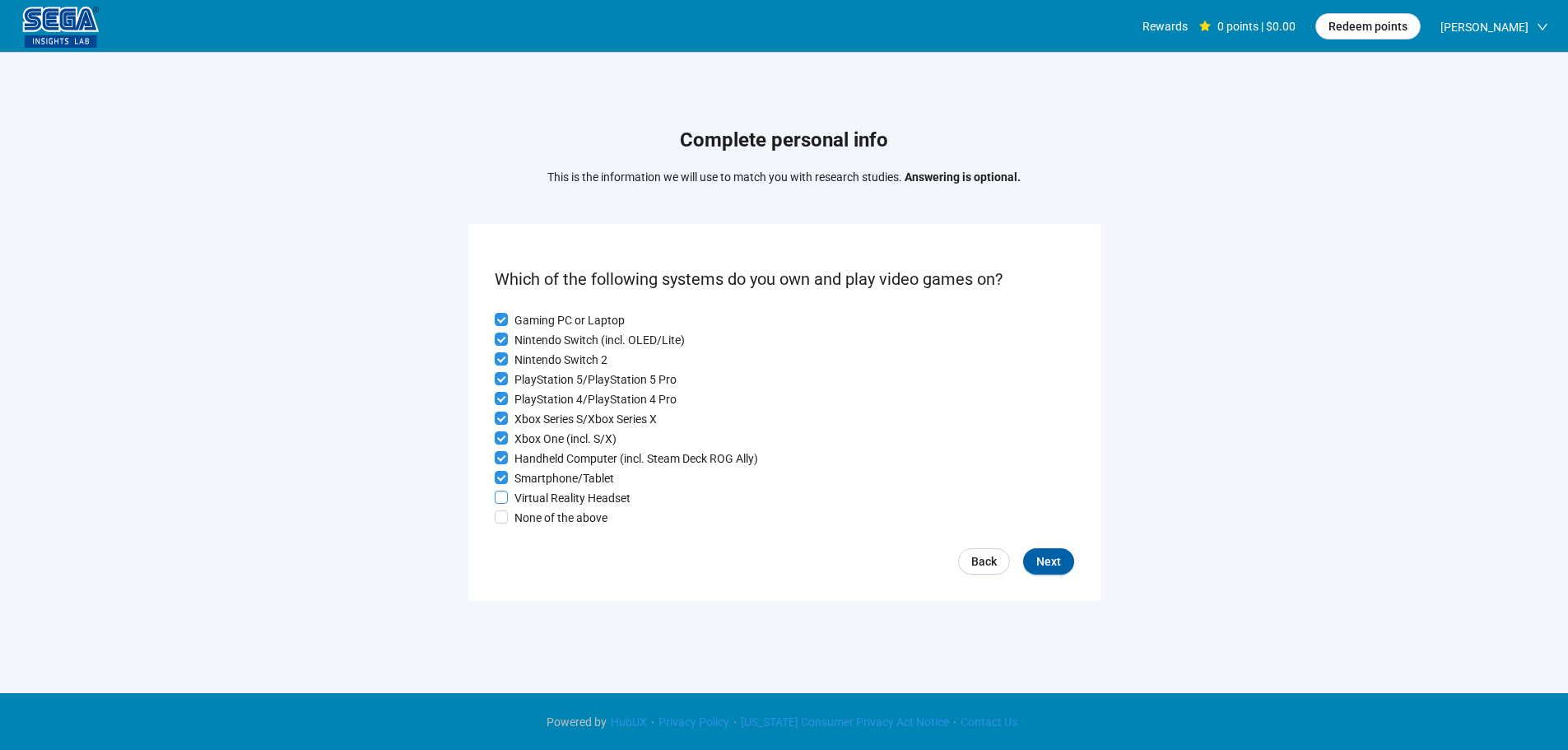
click at [546, 493] on p "Virtual Reality Headset" at bounding box center [572, 498] width 116 height 18
click at [1074, 569] on form "Which of the following systems do you own and play video games on? Gaming PC or…" at bounding box center [784, 412] width 632 height 376
click at [1054, 565] on span "Next" at bounding box center [1048, 562] width 24 height 18
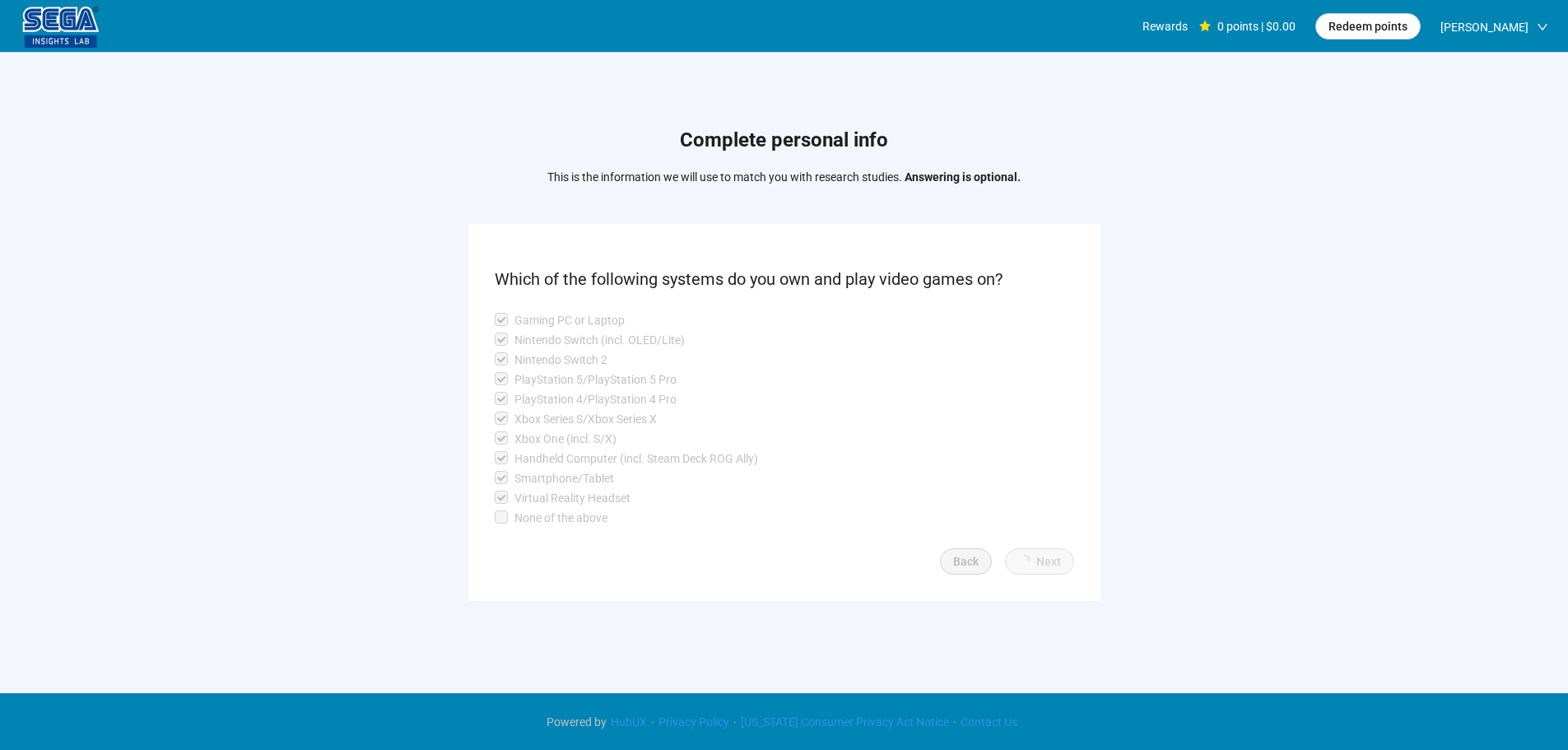
scroll to position [1, 0]
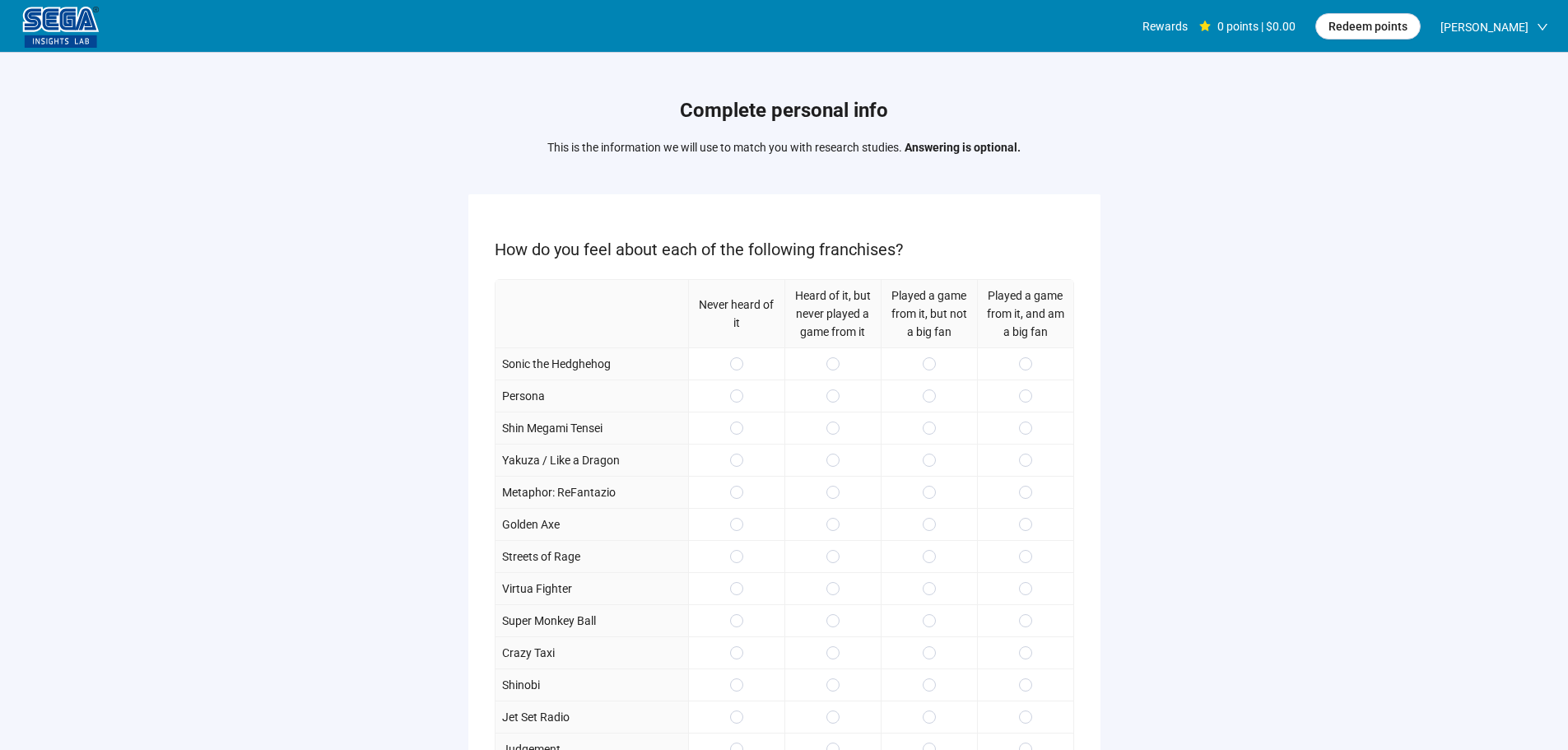
drag, startPoint x: 1033, startPoint y: 362, endPoint x: 1017, endPoint y: 398, distance: 39.4
click at [1032, 361] on div at bounding box center [1025, 364] width 97 height 32
drag, startPoint x: 1014, startPoint y: 406, endPoint x: 1018, endPoint y: 397, distance: 9.8
click at [1014, 401] on div at bounding box center [1025, 396] width 97 height 32
click at [1023, 391] on span at bounding box center [1026, 396] width 13 height 13
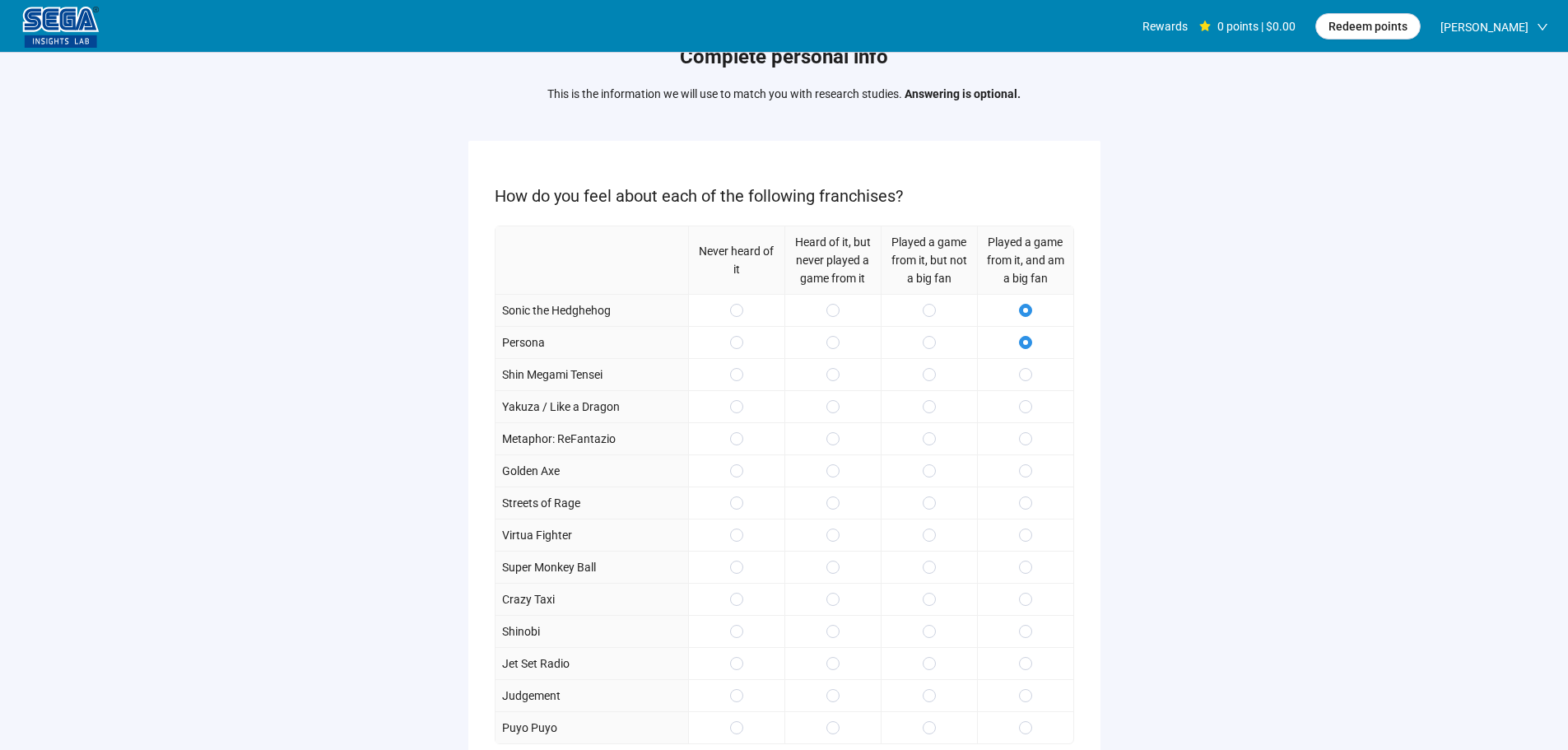
scroll to position [82, 0]
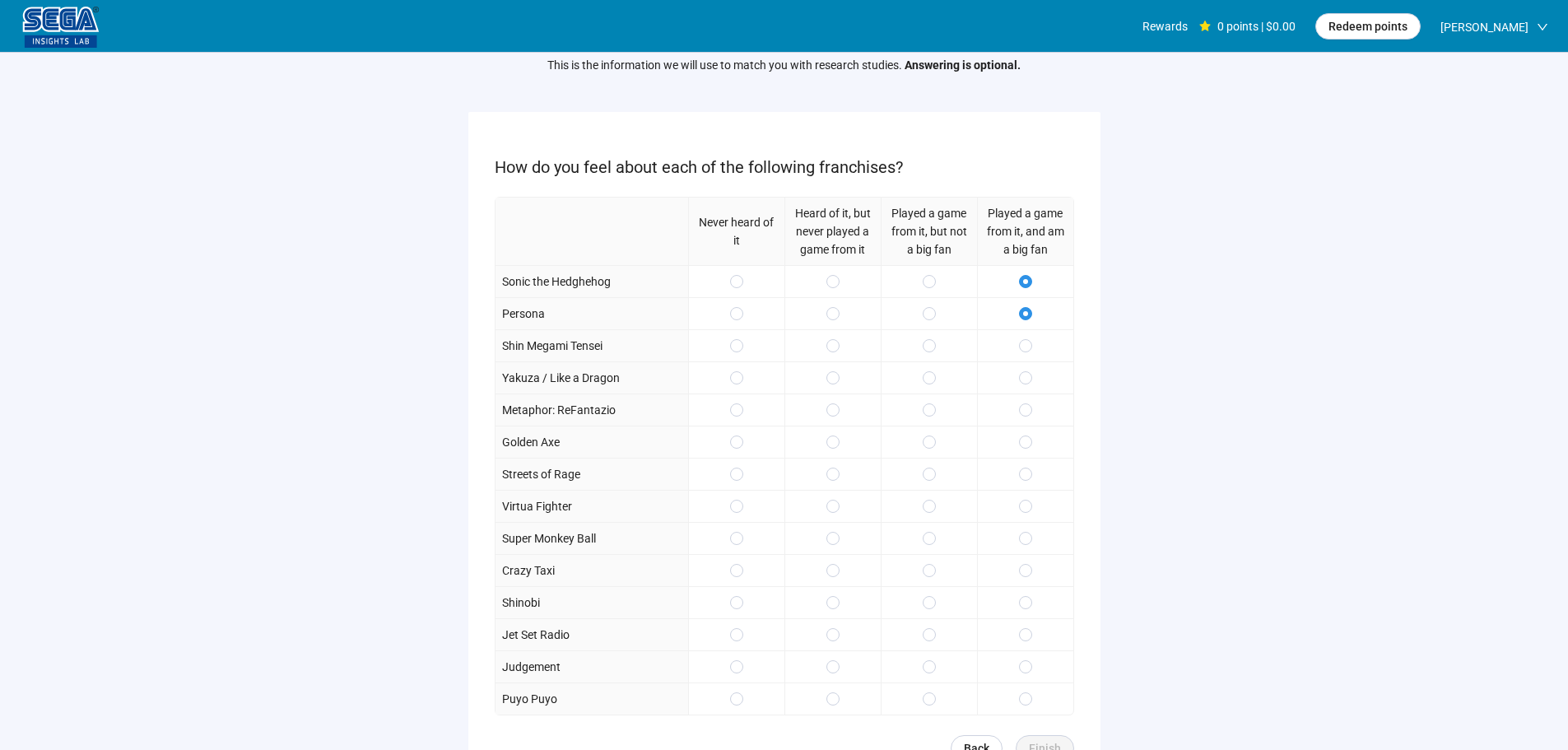
click at [937, 375] on div at bounding box center [928, 377] width 97 height 32
click at [934, 381] on span at bounding box center [929, 378] width 13 height 13
click at [928, 427] on div at bounding box center [928, 442] width 97 height 32
click at [929, 454] on div at bounding box center [928, 442] width 97 height 32
click at [935, 430] on div at bounding box center [928, 442] width 97 height 32
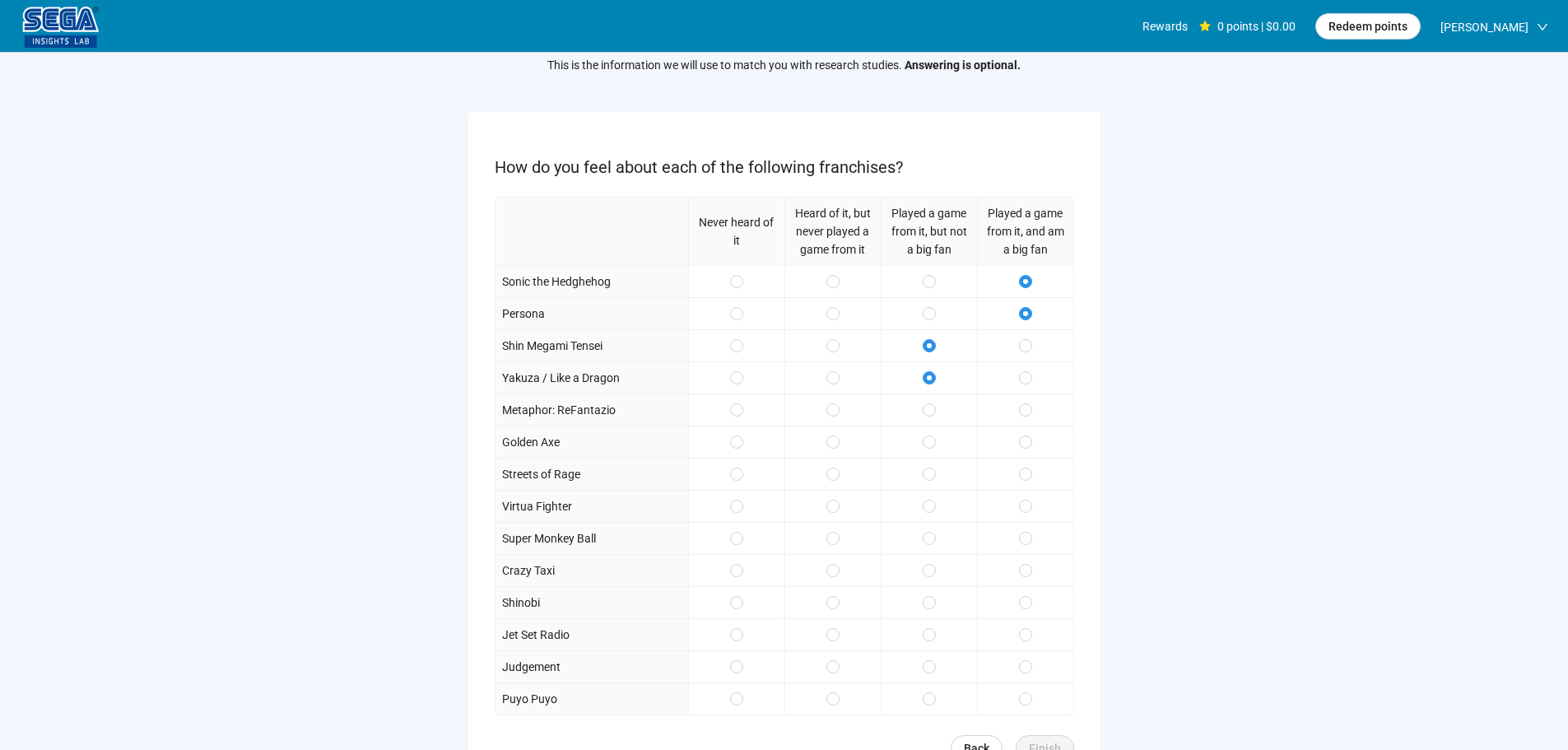
click at [1032, 409] on div at bounding box center [1025, 410] width 97 height 32
click at [1017, 438] on div at bounding box center [1025, 442] width 97 height 32
click at [1021, 414] on span at bounding box center [1026, 410] width 13 height 13
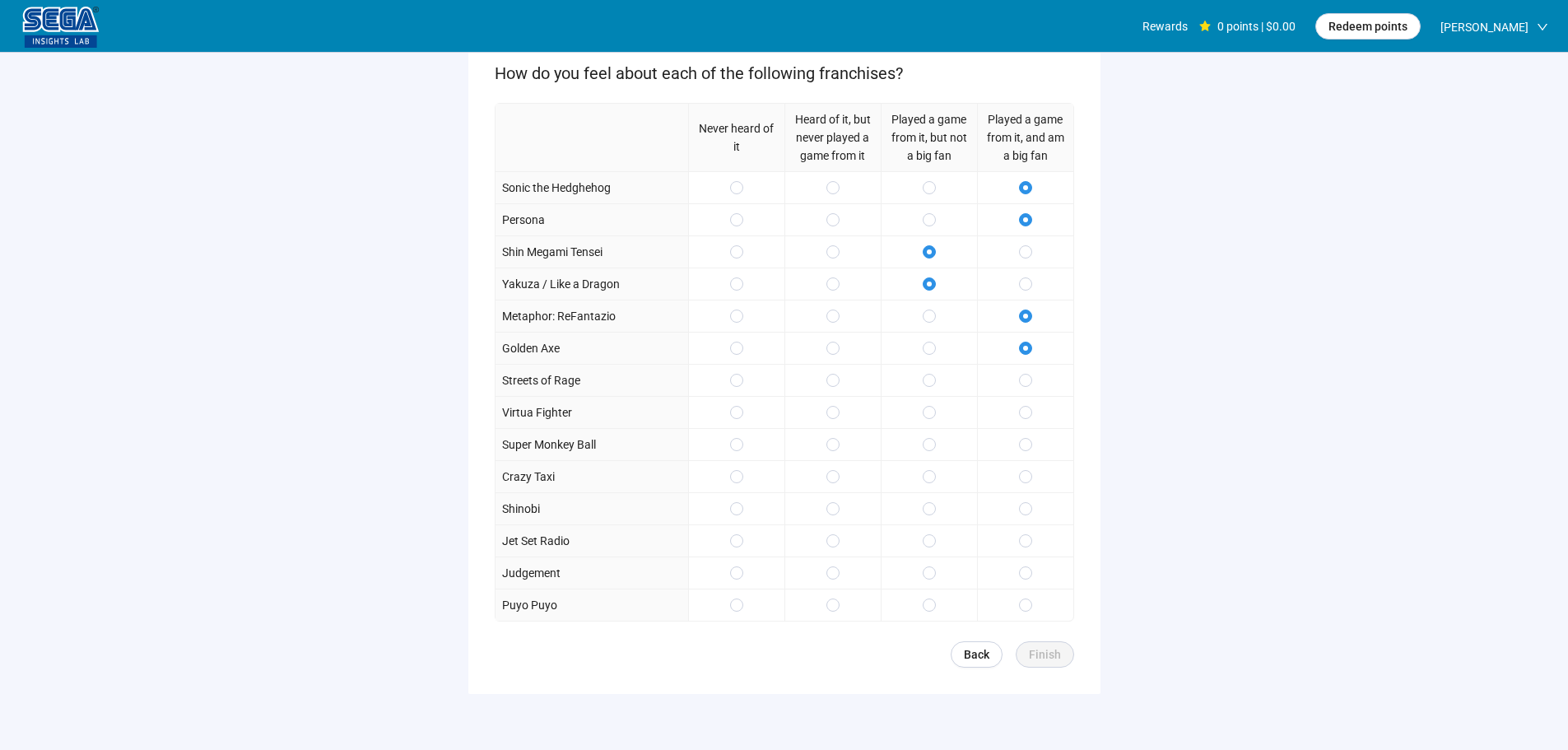
scroll to position [240, 0]
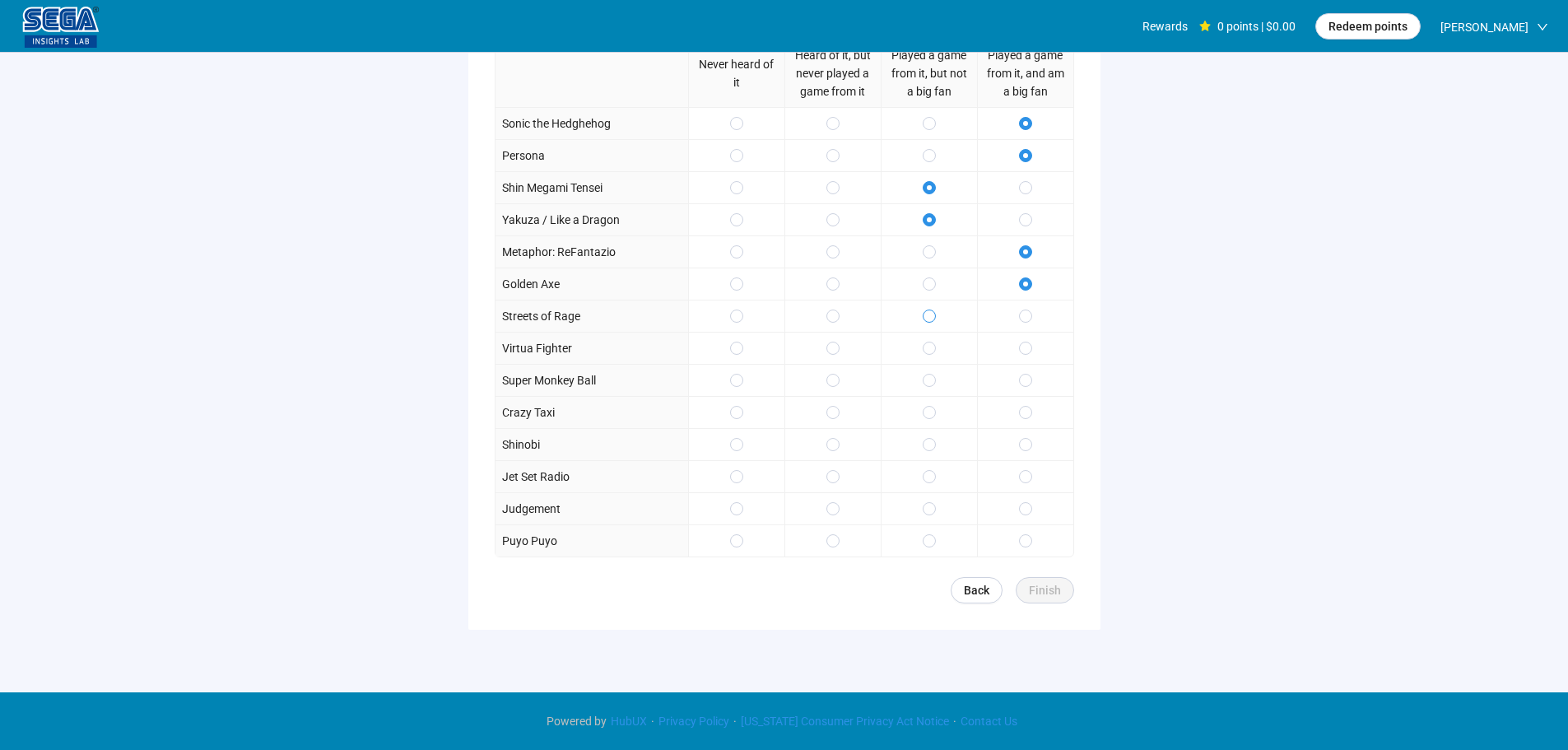
click at [933, 317] on span at bounding box center [929, 317] width 13 height 13
click at [930, 342] on span at bounding box center [929, 349] width 13 height 13
click at [936, 388] on div at bounding box center [928, 380] width 97 height 32
click at [1032, 481] on div at bounding box center [1025, 476] width 97 height 32
click at [1022, 509] on span at bounding box center [1026, 509] width 13 height 13
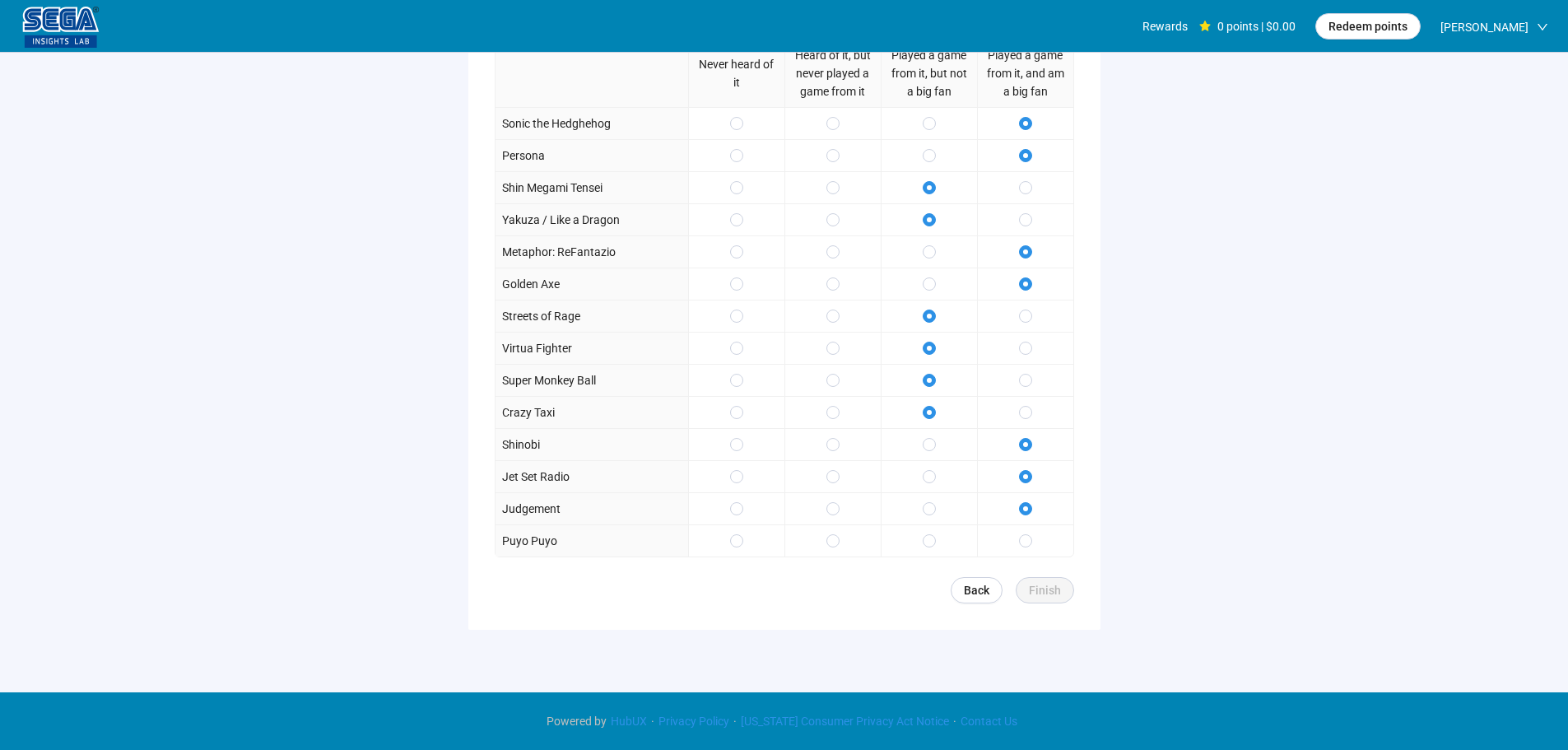
click at [938, 543] on div at bounding box center [928, 540] width 97 height 32
click at [938, 542] on div at bounding box center [928, 540] width 97 height 32
click at [1049, 586] on span "Finish" at bounding box center [1044, 590] width 32 height 18
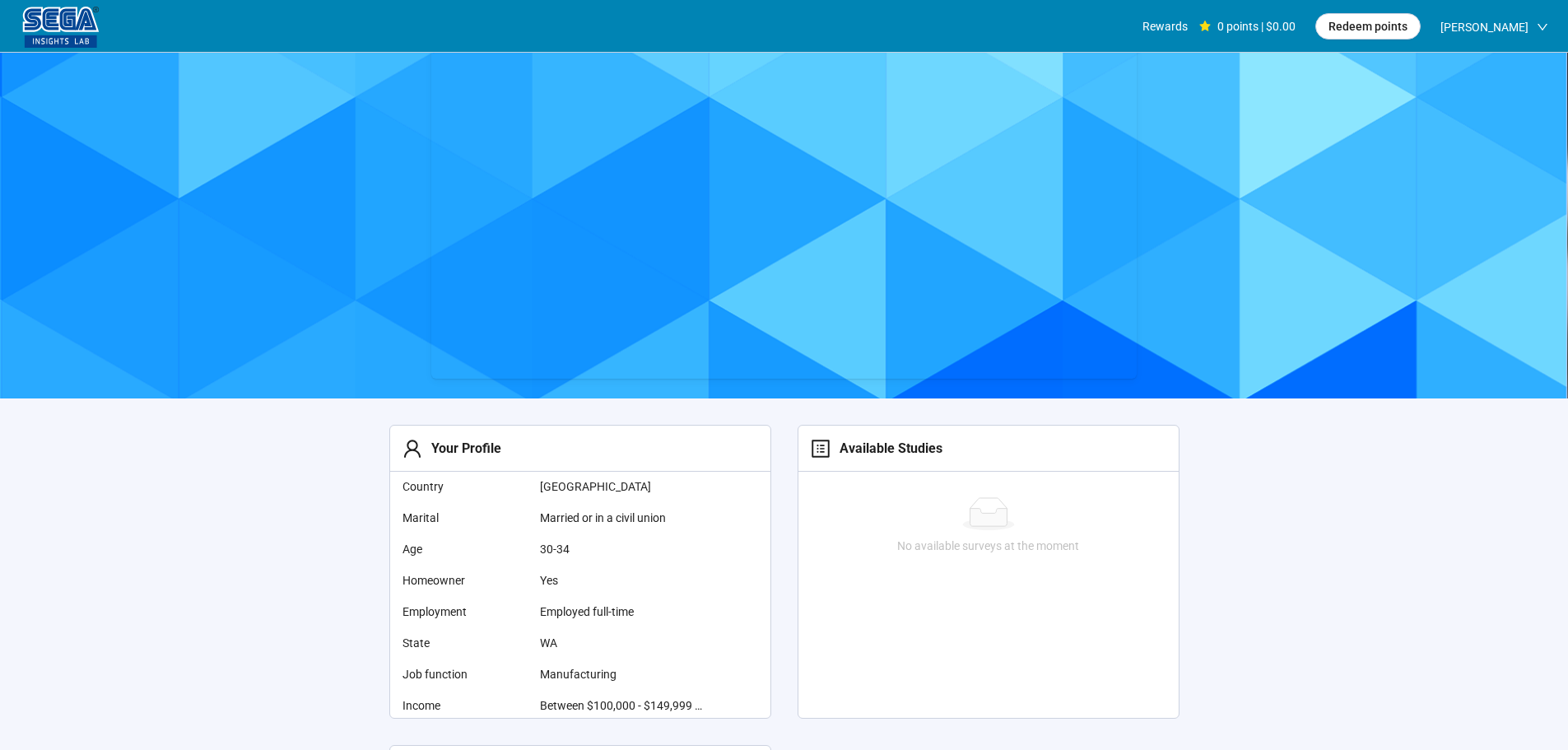
scroll to position [82, 0]
